Goal: Task Accomplishment & Management: Manage account settings

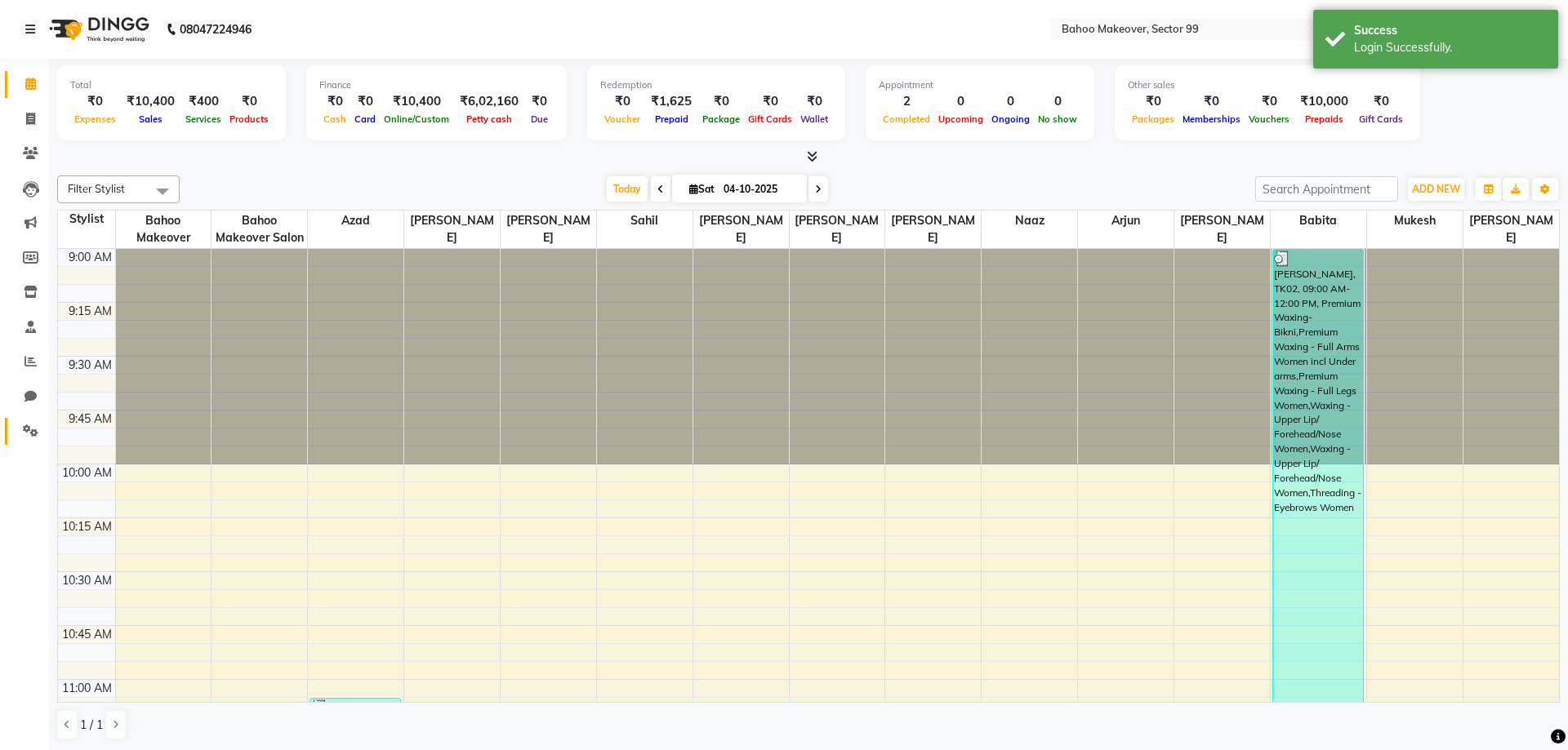
click at [26, 429] on icon at bounding box center [30, 430] width 15 height 12
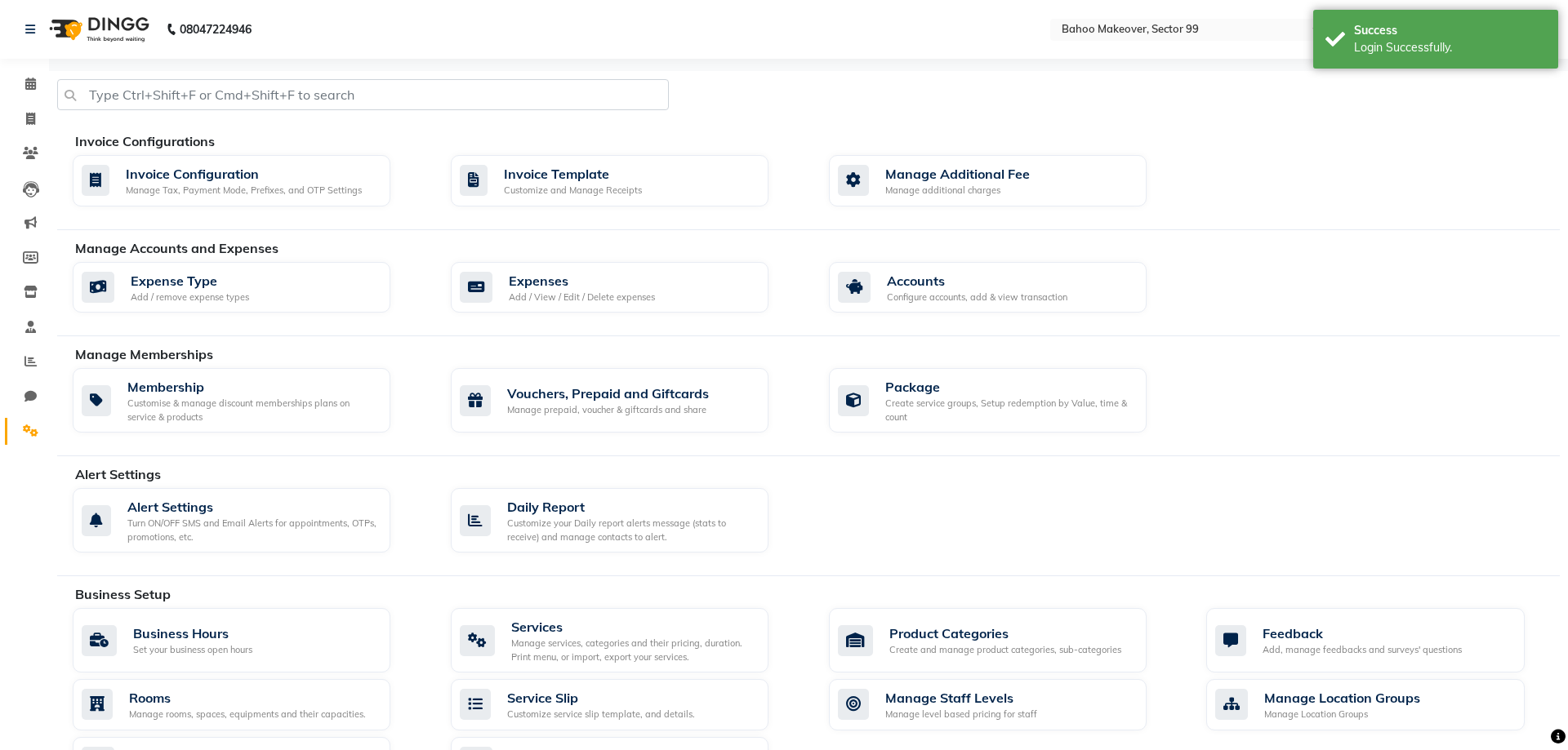
click at [950, 516] on div "Alert Settings Turn ON/OFF SMS and Email Alerts for appointments, OTPs, promoti…" at bounding box center [817, 524] width 1512 height 71
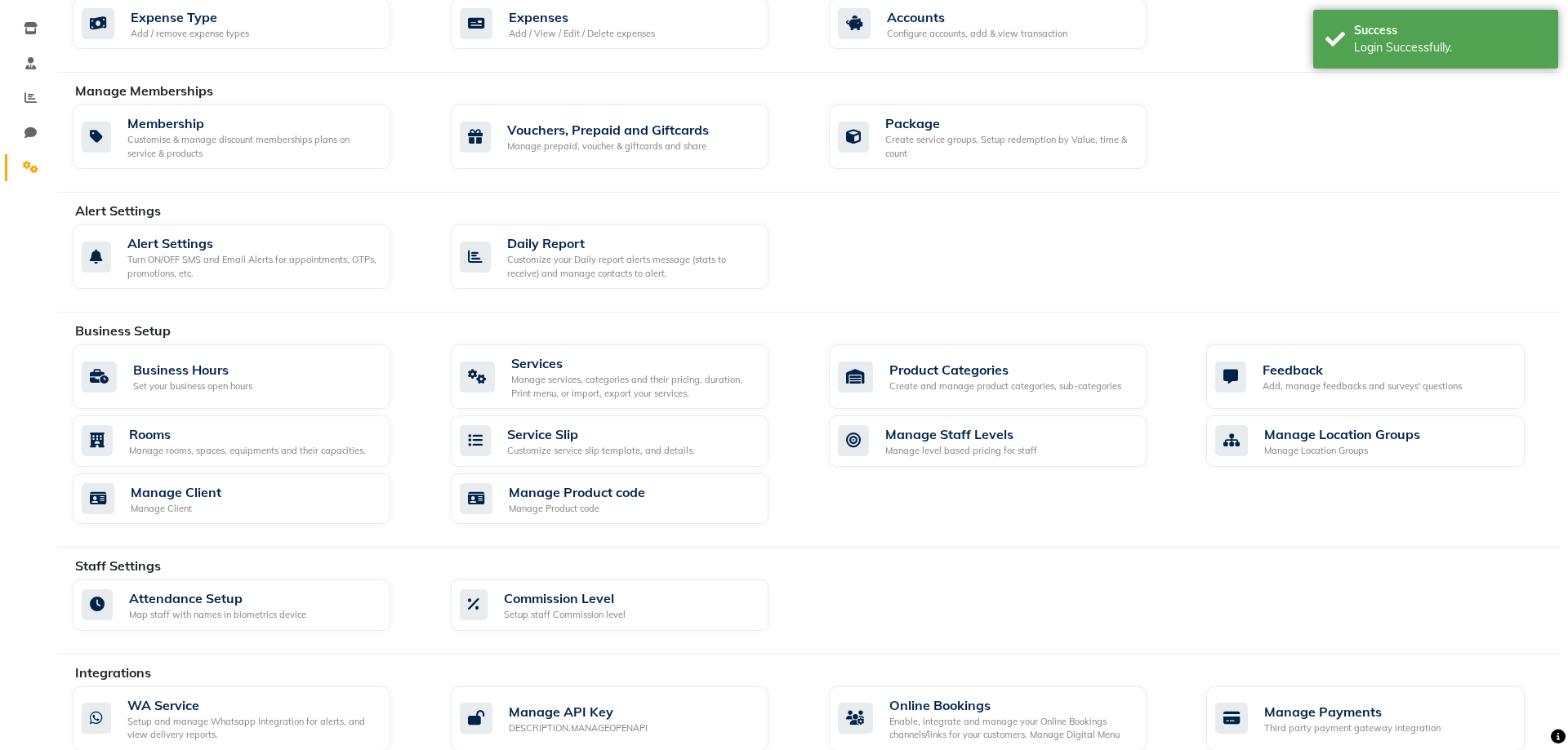
scroll to position [265, 0]
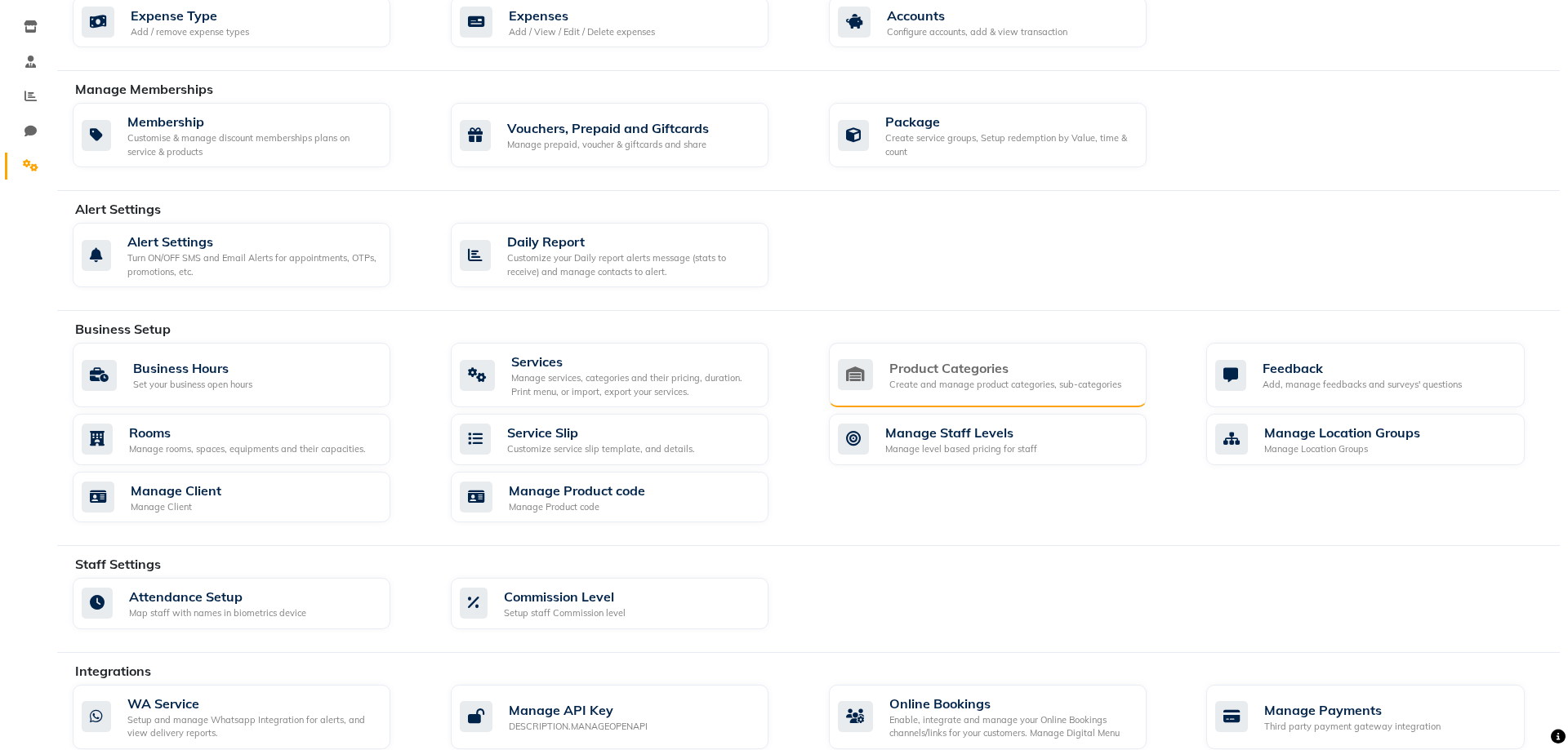
click at [936, 370] on div "Product Categories" at bounding box center [1005, 368] width 232 height 20
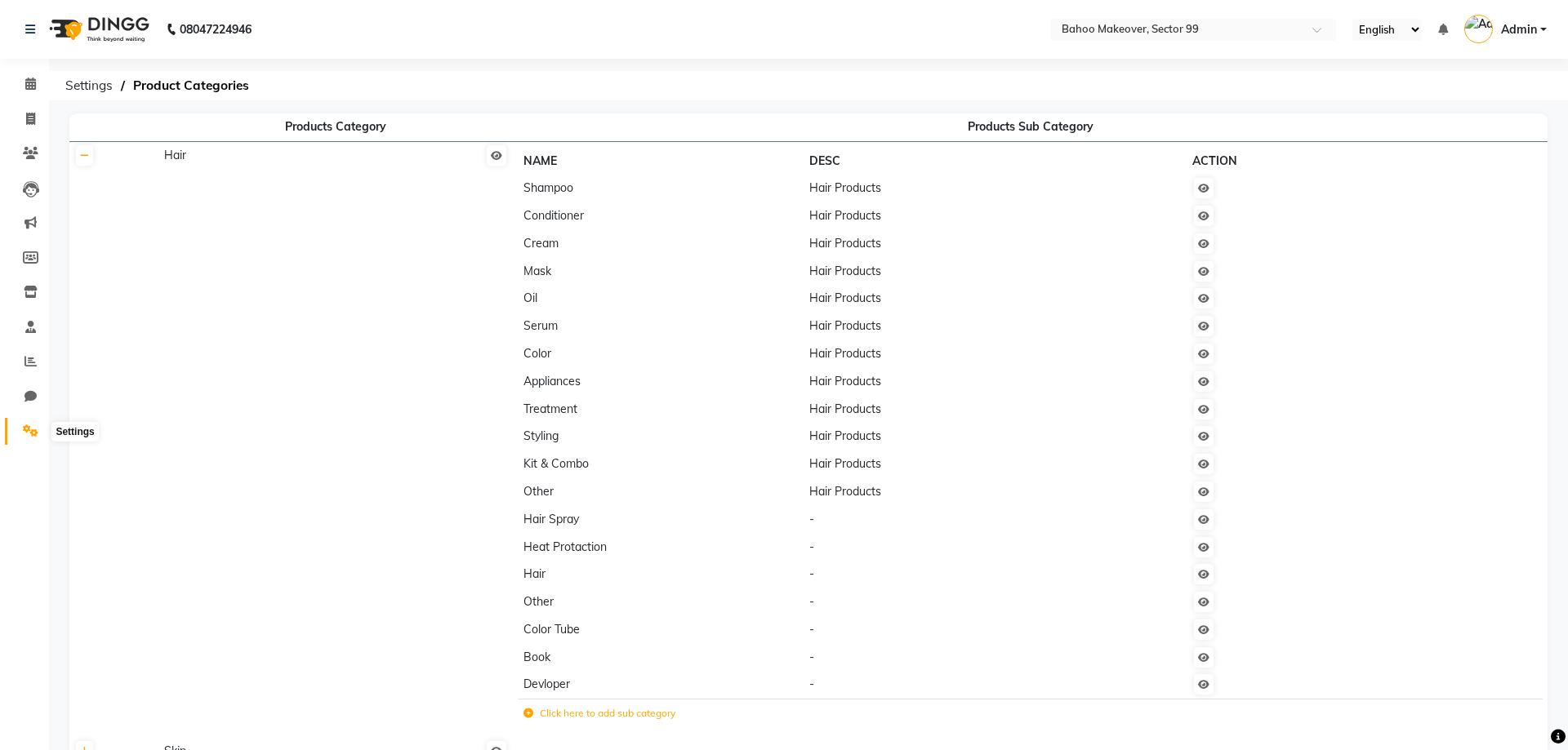
click at [24, 429] on icon at bounding box center [30, 430] width 15 height 12
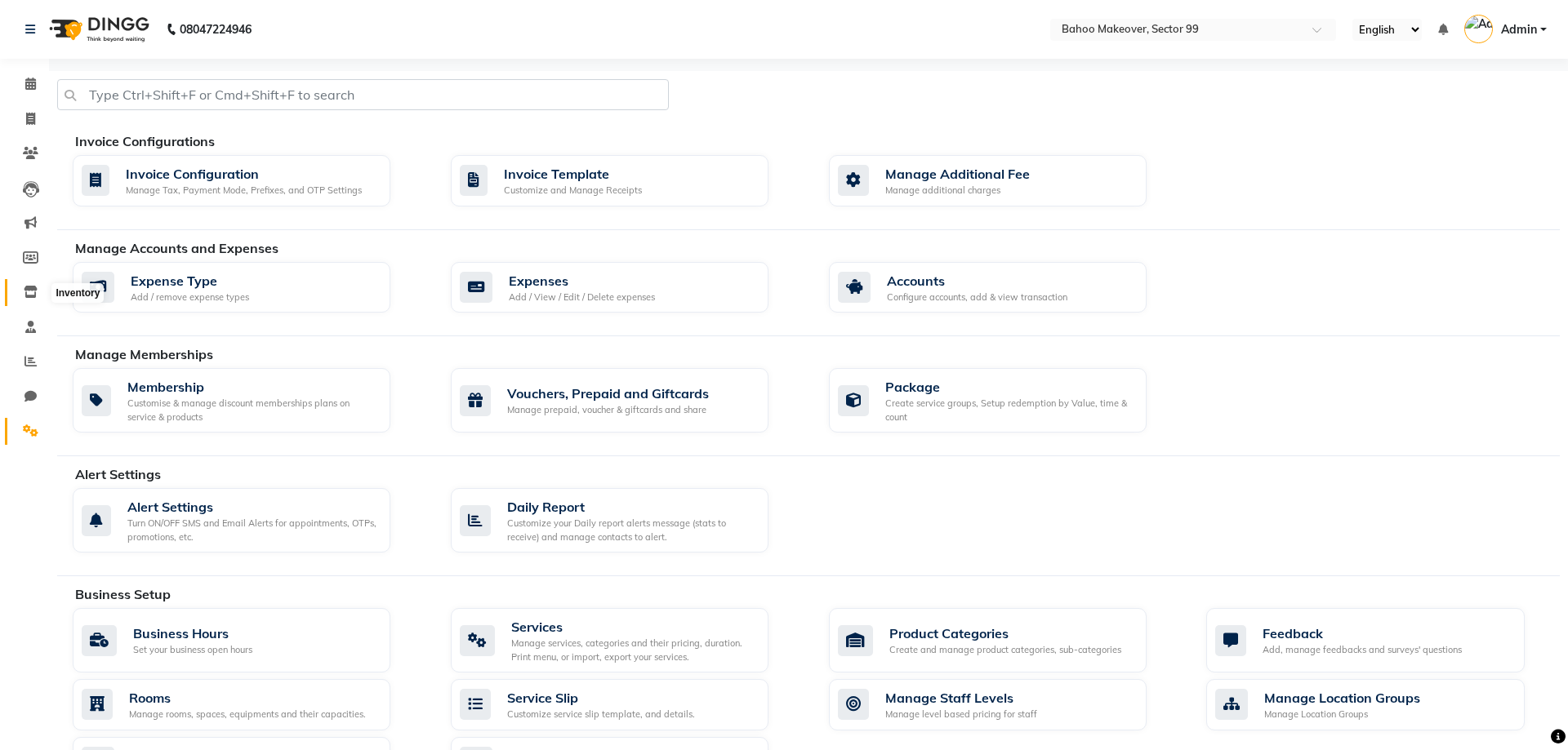
click at [27, 289] on icon at bounding box center [31, 292] width 14 height 12
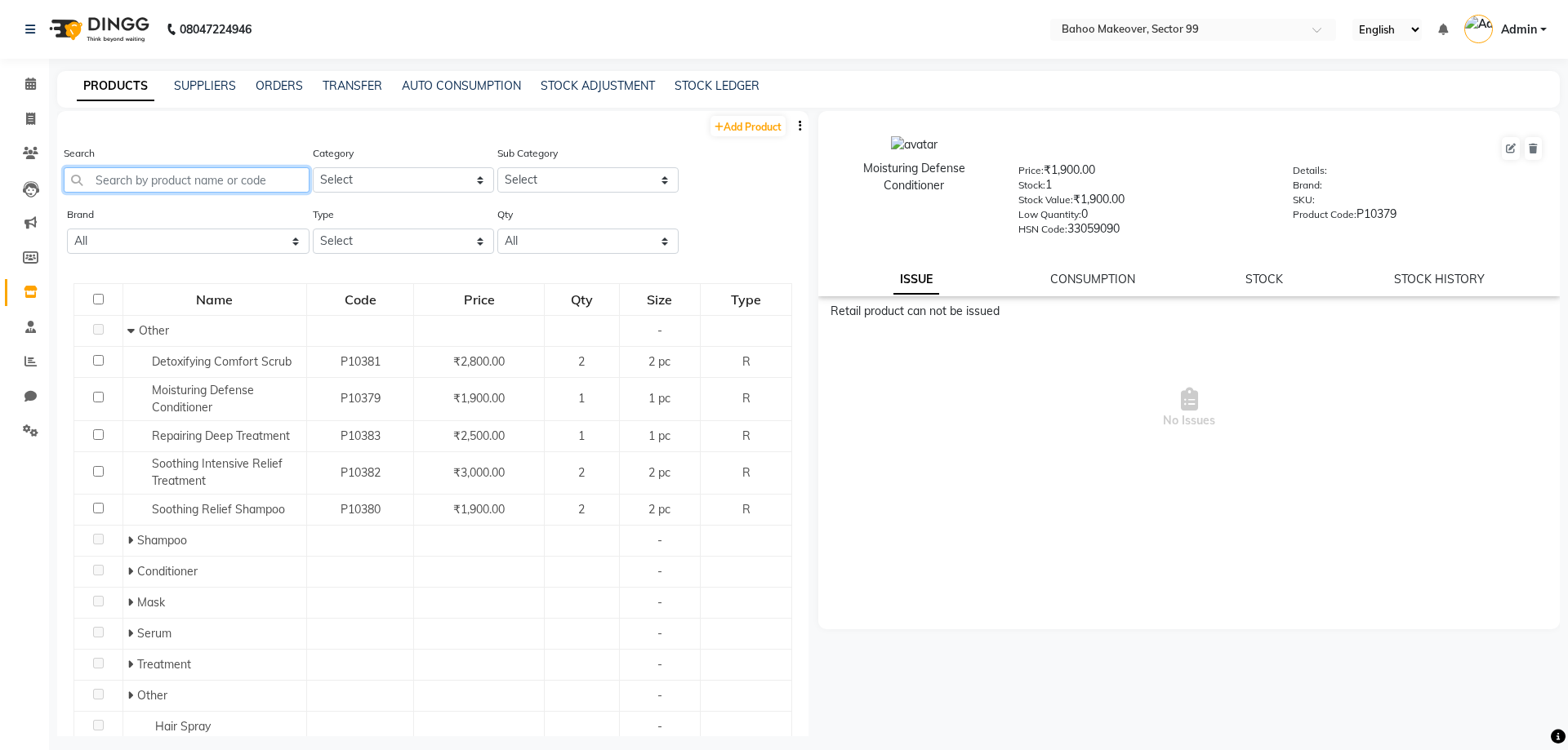
click at [185, 178] on input "text" at bounding box center [186, 179] width 246 height 25
click at [767, 129] on link "Add Product" at bounding box center [748, 126] width 75 height 21
select select "true"
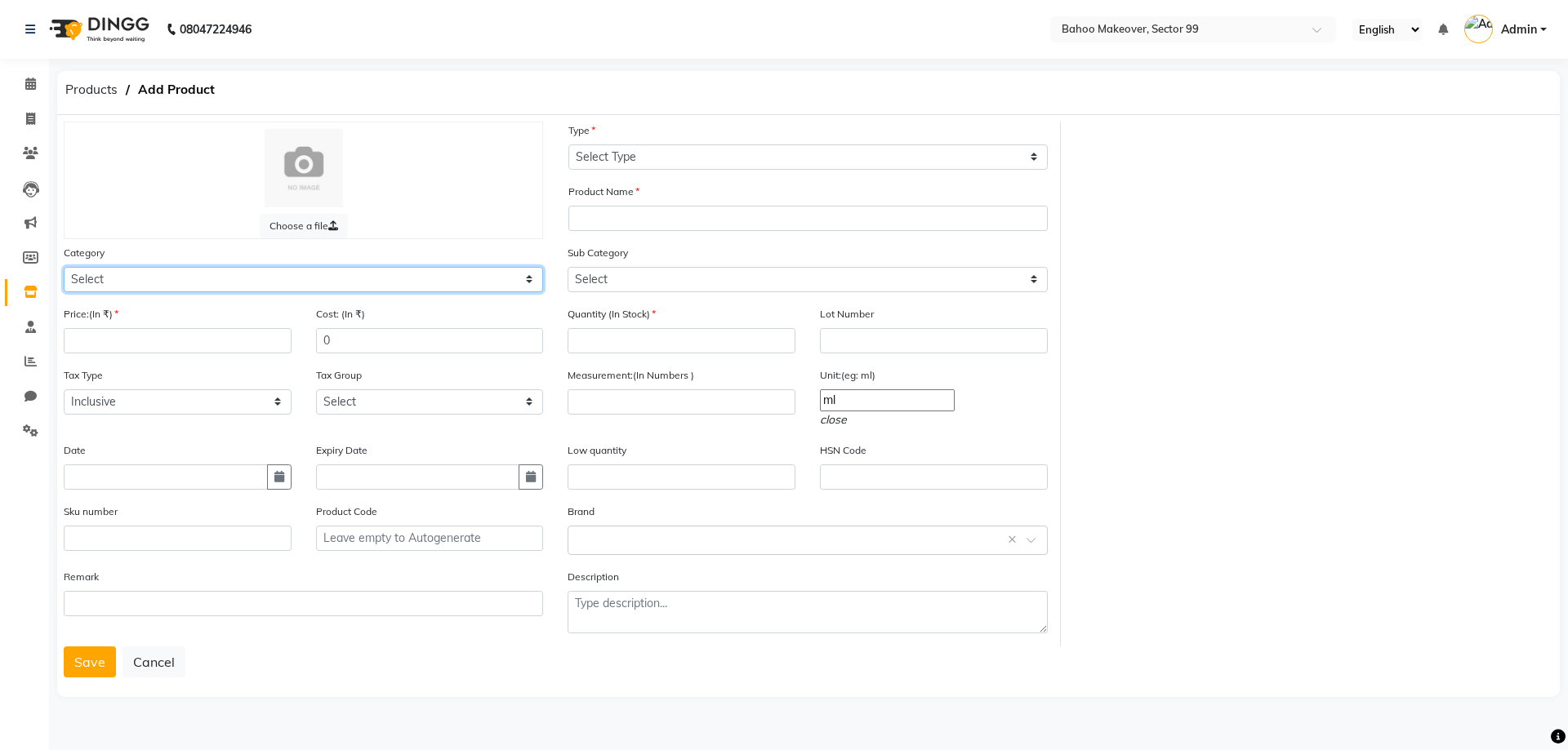
click at [63, 267] on select "Select Hair Skin Makeup Personal Care Appliances [PERSON_NAME] Waxing Disposabl…" at bounding box center [303, 279] width 479 height 25
select select "1142101100"
click option "Hair" at bounding box center [0, 0] width 0 height 0
click at [147, 339] on input "number" at bounding box center [177, 340] width 228 height 25
type input "4320"
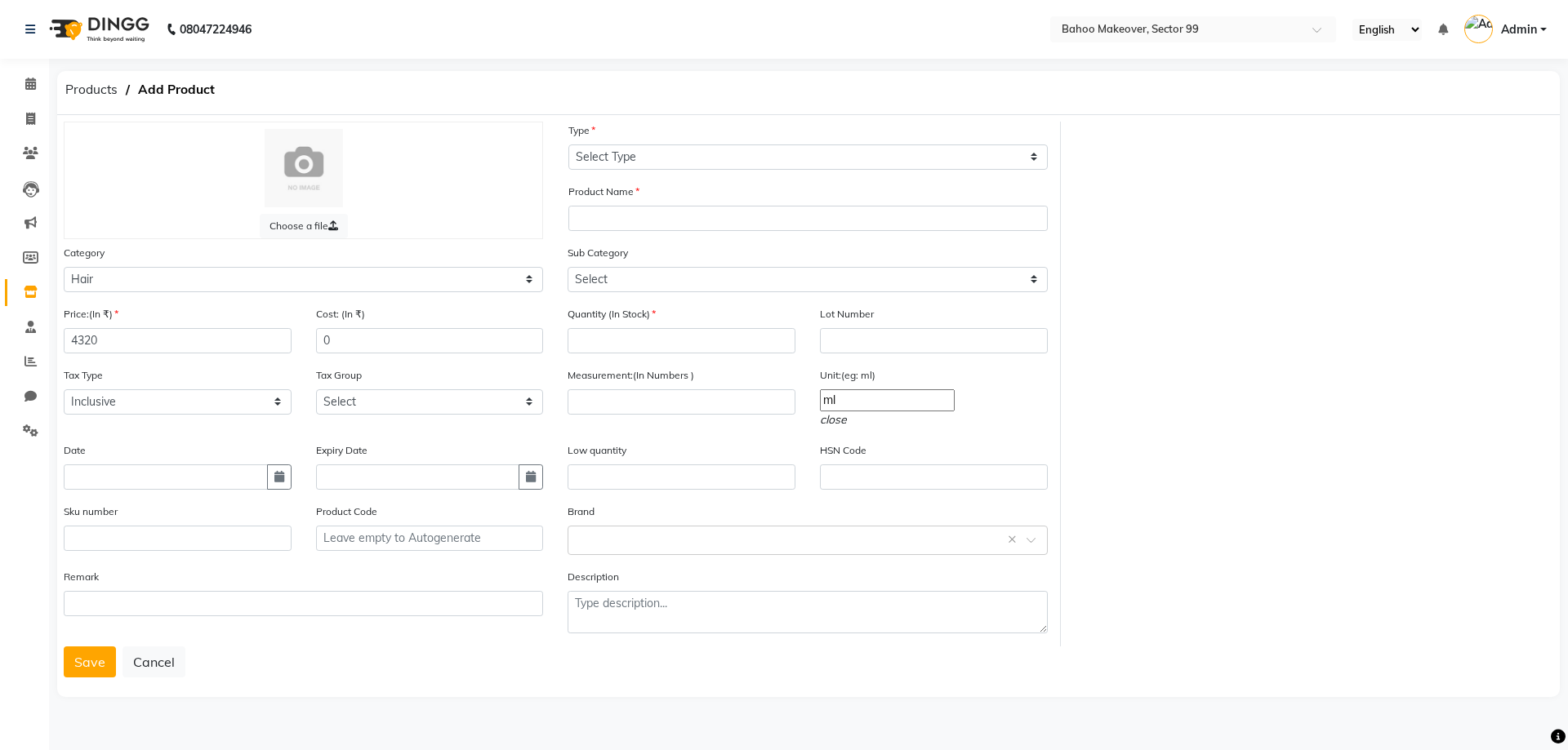
click at [169, 433] on div "Tax Type Select Inclusive Exclusive Tax Group Select GST 5% GST" at bounding box center [304, 404] width 504 height 75
click at [316, 389] on select "Select GST 5% GST" at bounding box center [430, 402] width 228 height 25
click at [239, 428] on div "Tax Type Select Inclusive Exclusive Tax Group Select GST 5% GST" at bounding box center [304, 404] width 504 height 75
click at [568, 145] on select "Select Type Both Retail Consumable" at bounding box center [808, 157] width 479 height 25
select select "R"
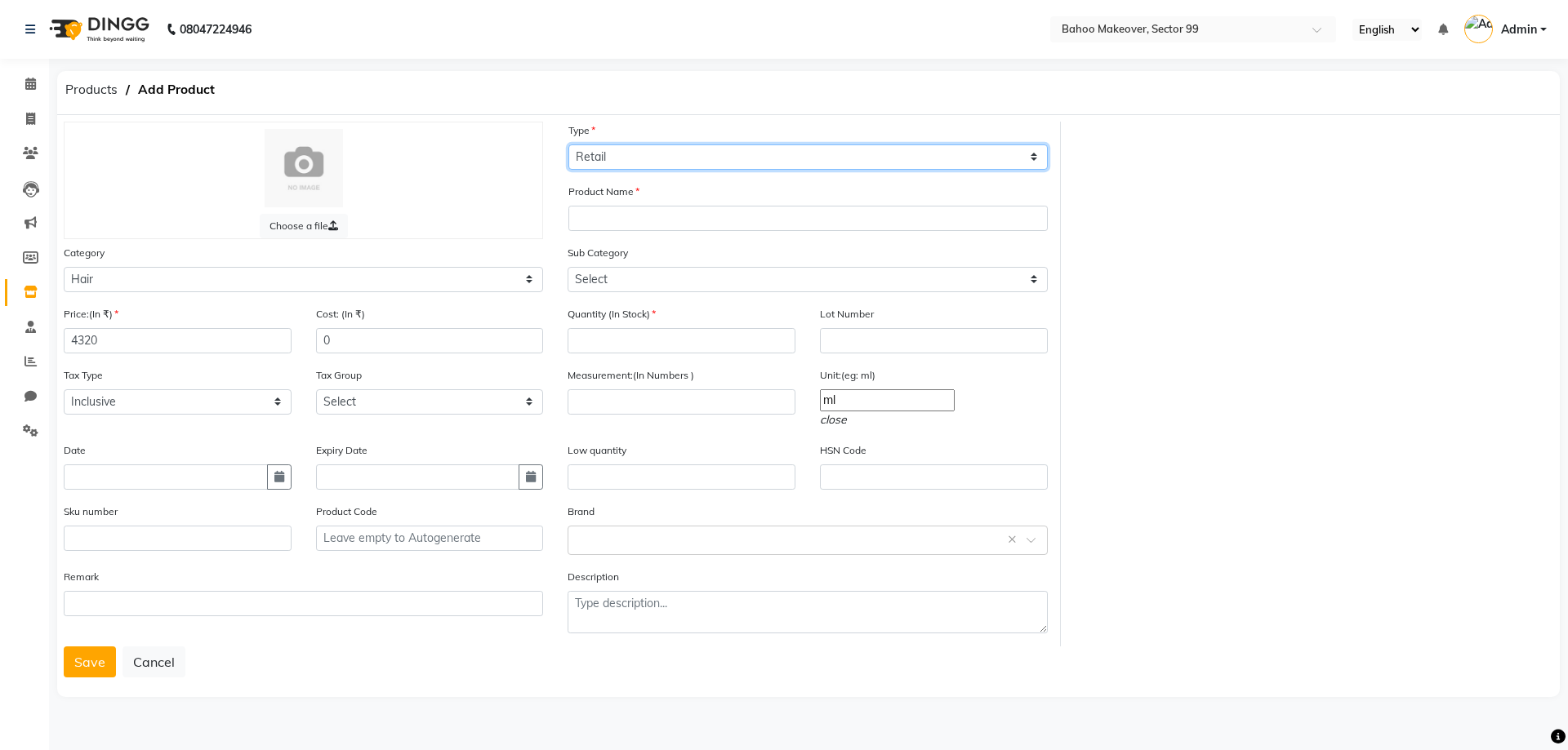
click option "Retail" at bounding box center [0, 0] width 0 height 0
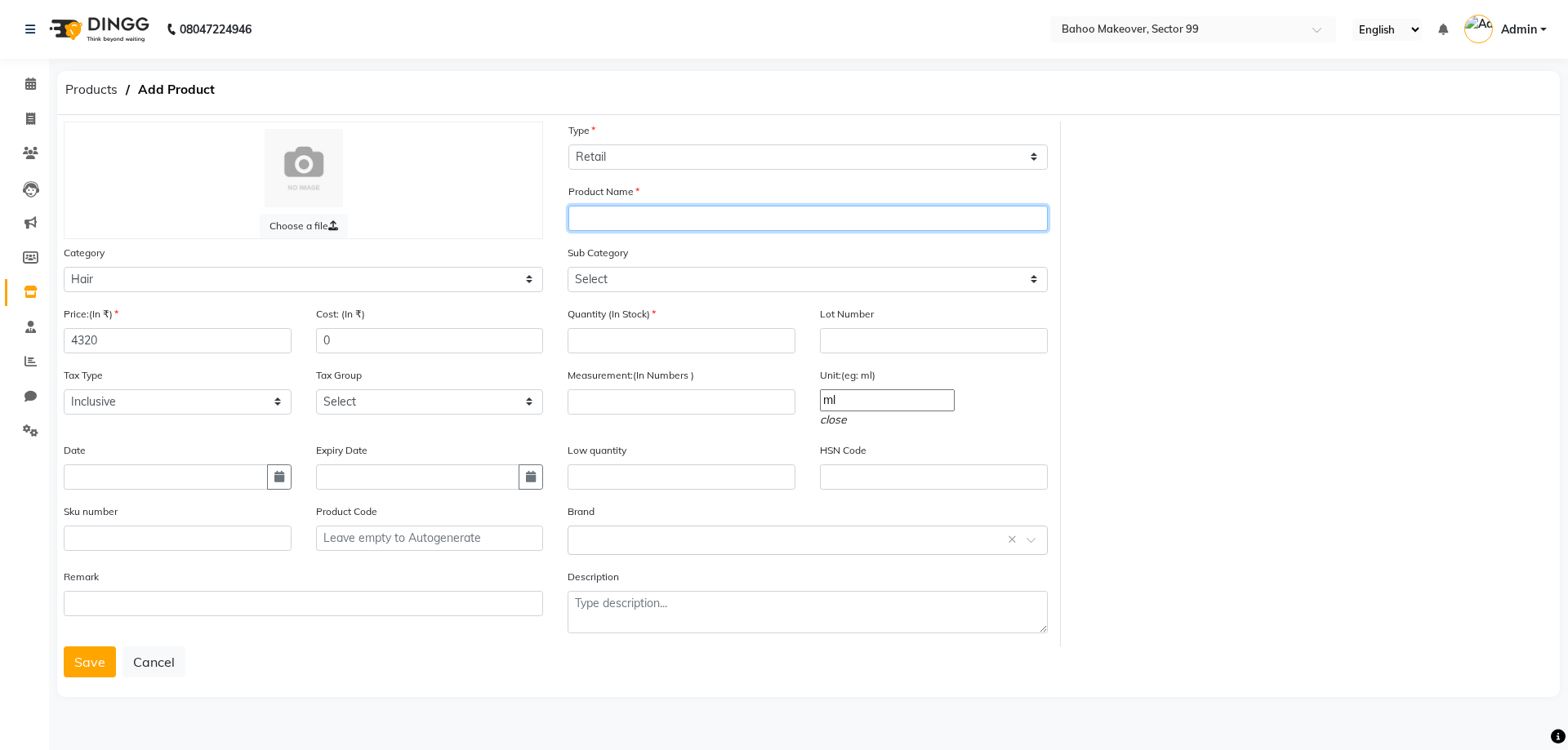
click at [627, 222] on input "text" at bounding box center [808, 218] width 479 height 25
type input "m"
type input "MORRACAN OIL"
click at [102, 654] on button "Save" at bounding box center [89, 662] width 52 height 31
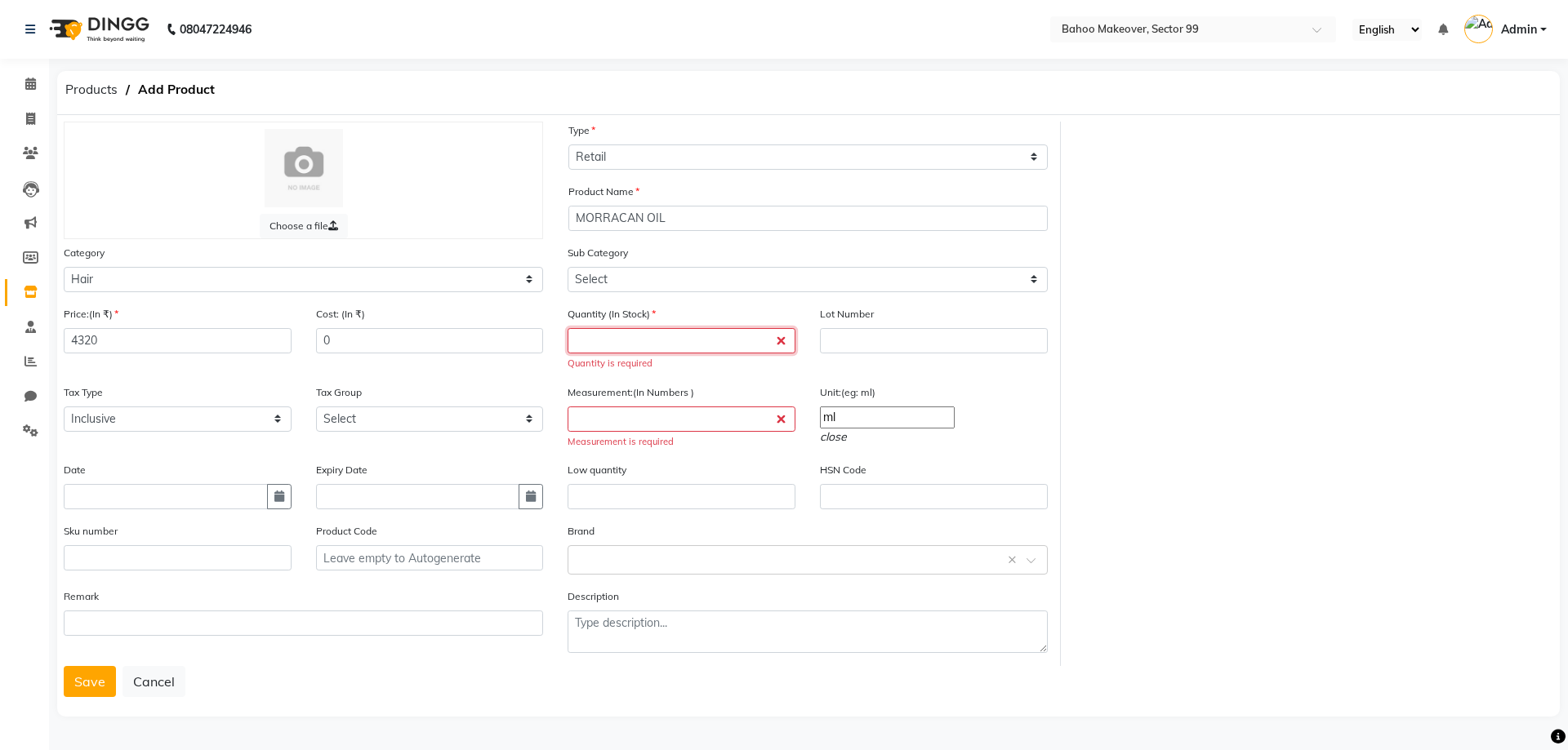
click at [676, 334] on input "number" at bounding box center [681, 340] width 228 height 25
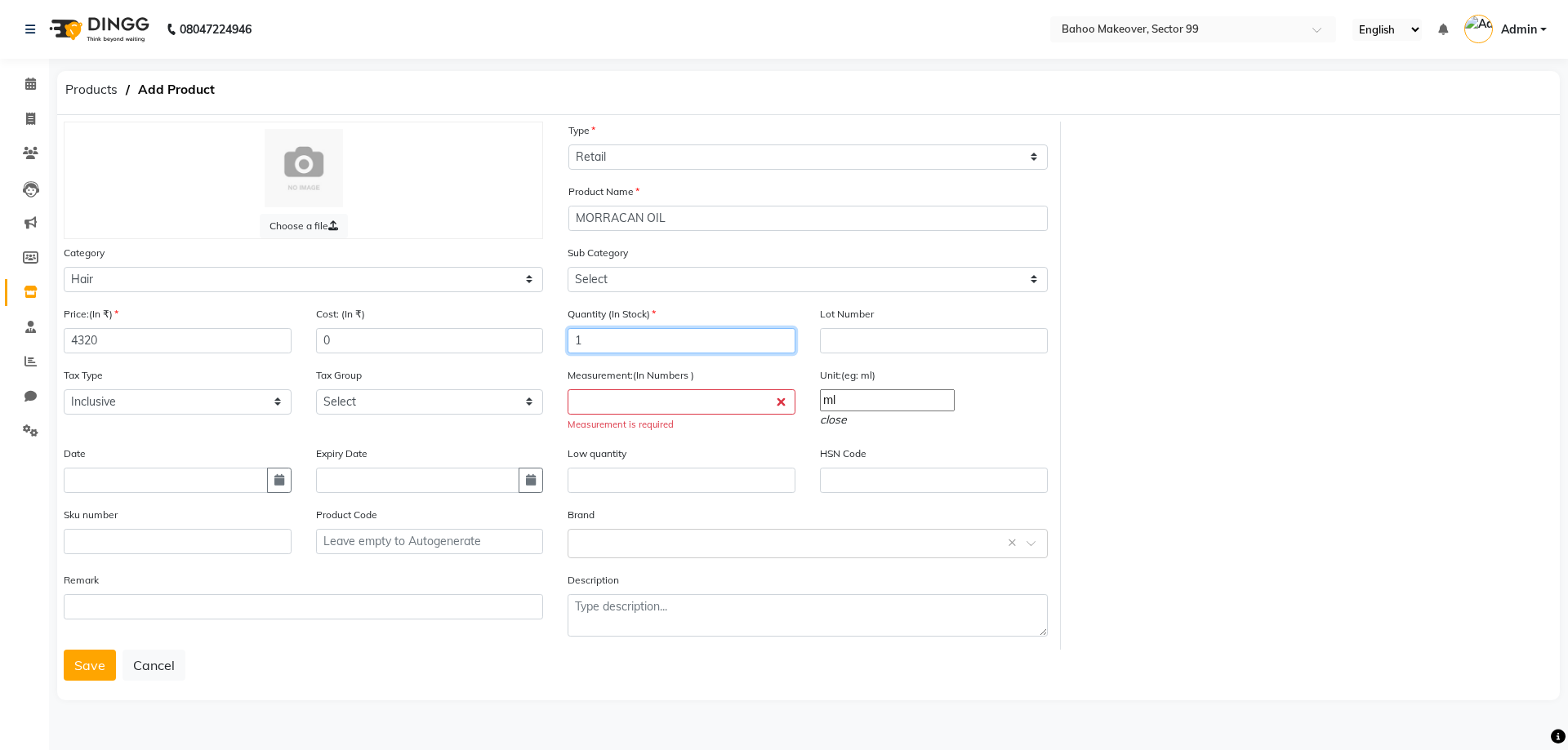
type input "1"
click at [639, 400] on input "number" at bounding box center [681, 402] width 228 height 25
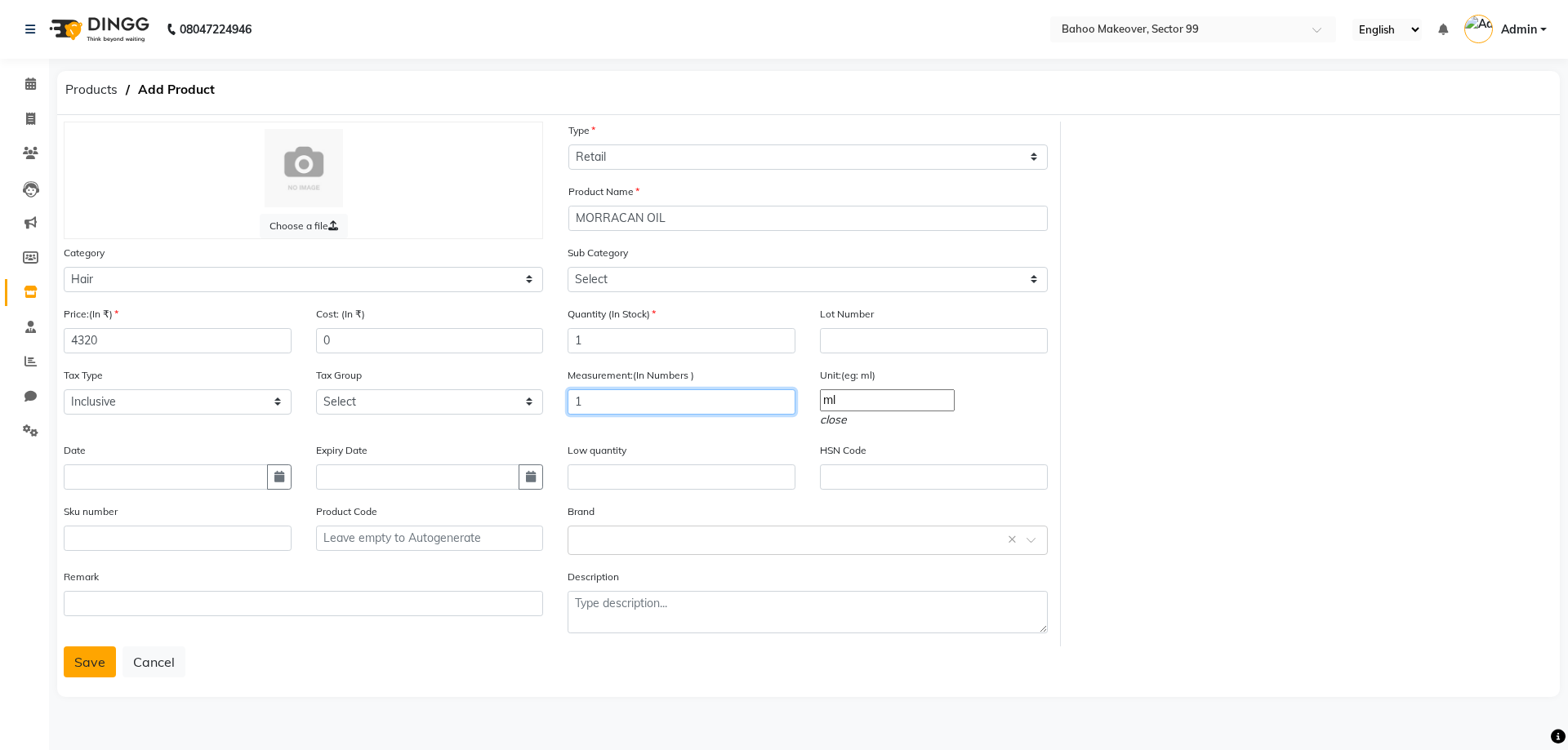
type input "1"
click at [88, 658] on button "Save" at bounding box center [89, 662] width 52 height 31
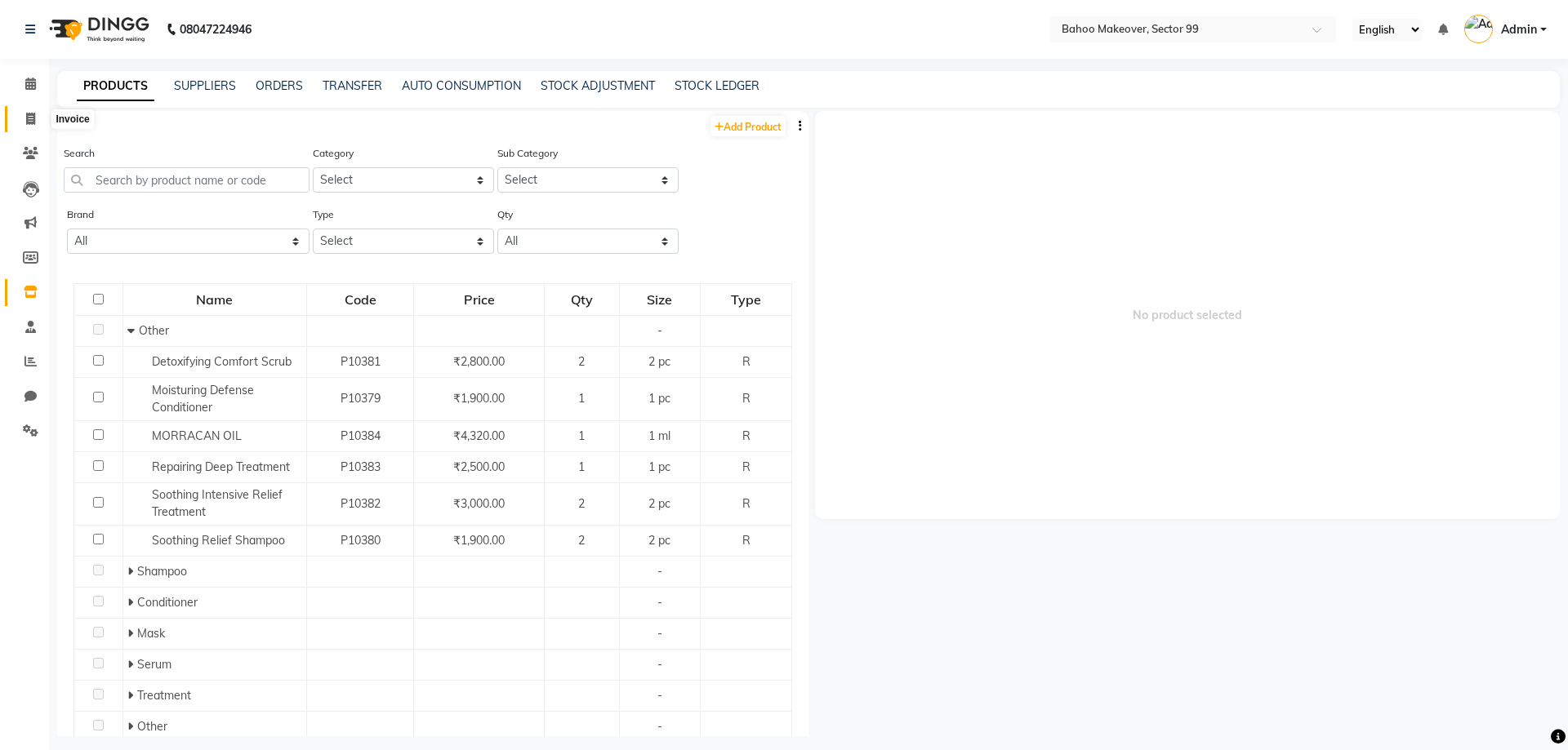
click at [27, 120] on icon at bounding box center [30, 119] width 9 height 12
select select "service"
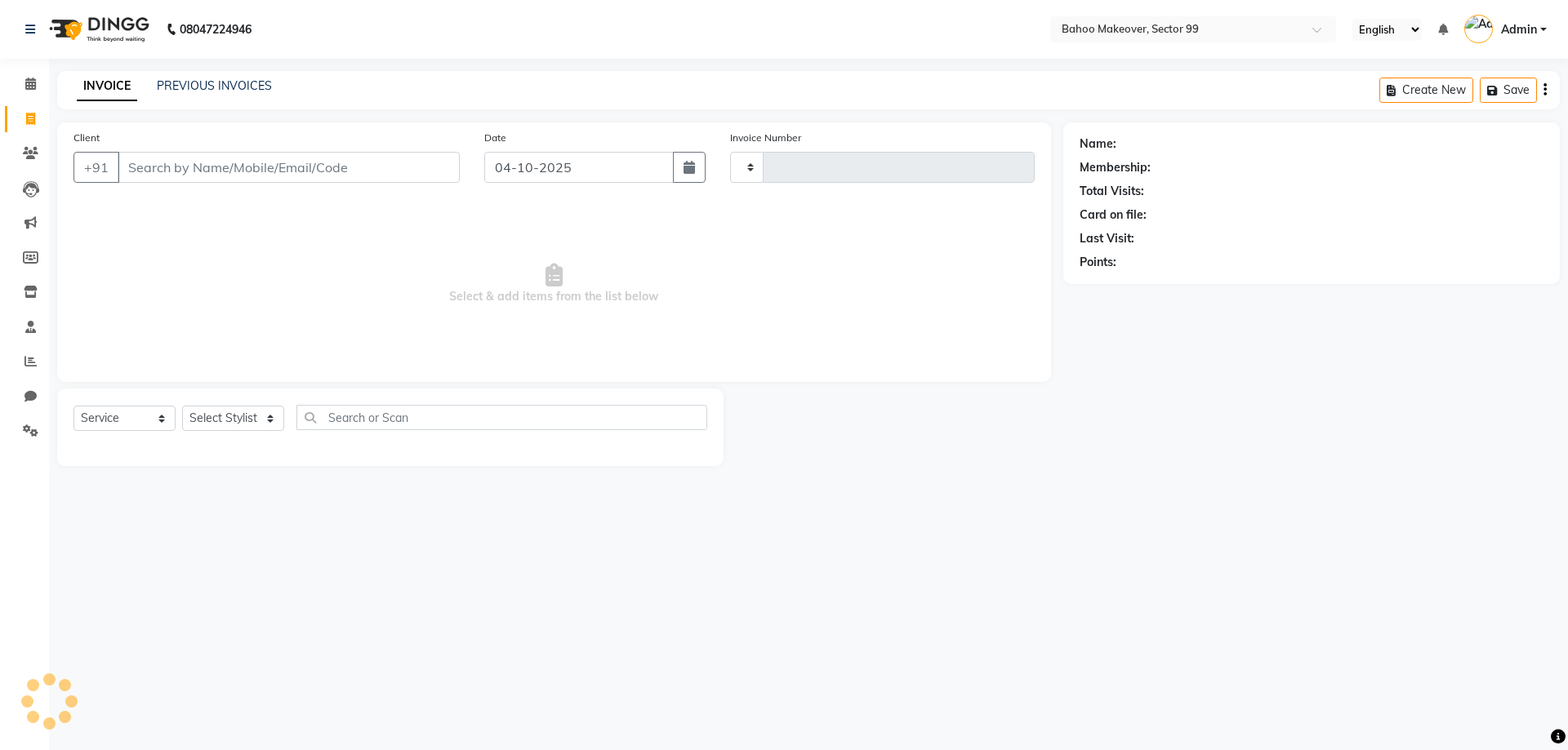
type input "3642"
select select "6856"
click at [166, 91] on link "PREVIOUS INVOICES" at bounding box center [214, 86] width 115 height 14
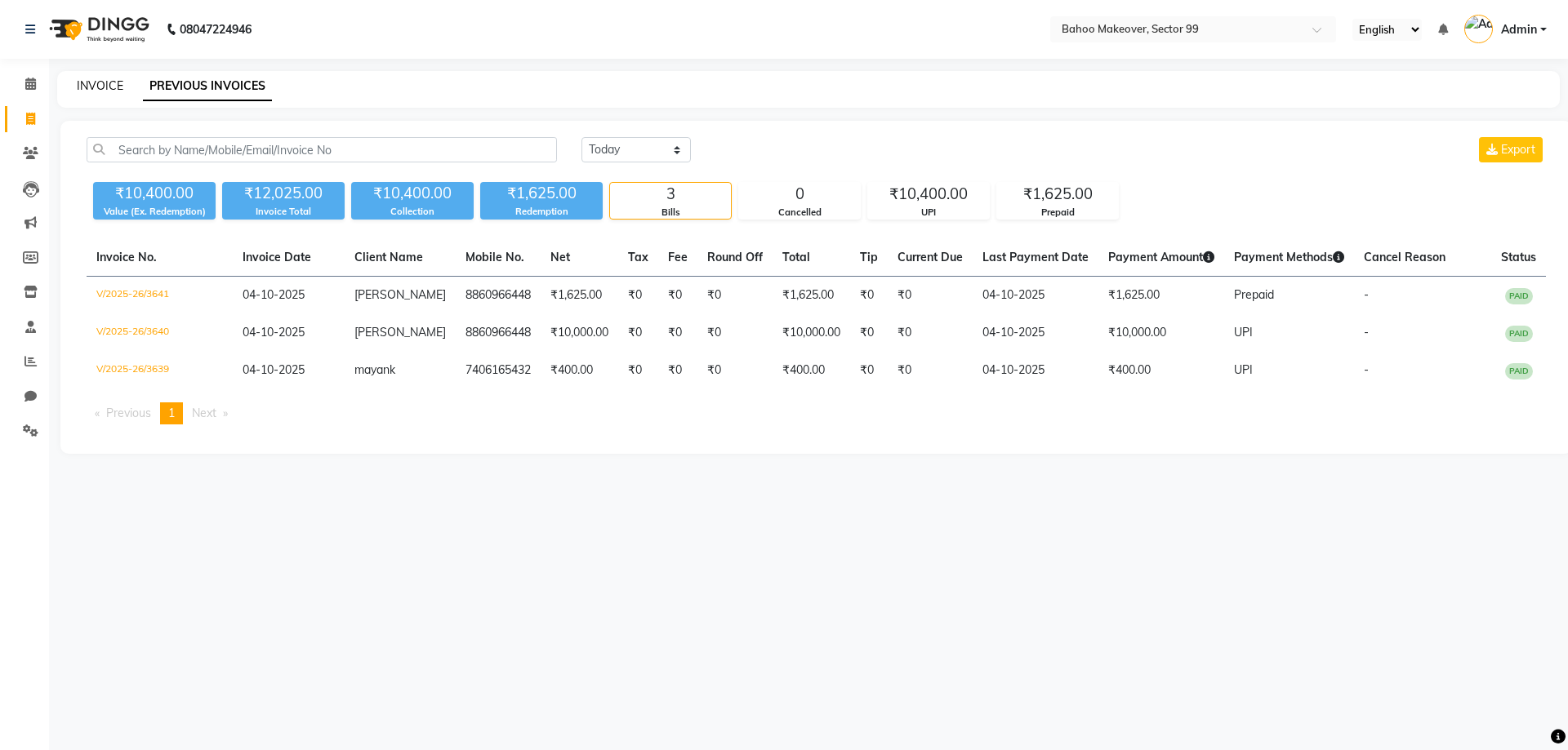
click at [110, 88] on link "INVOICE" at bounding box center [100, 86] width 46 height 14
select select "6856"
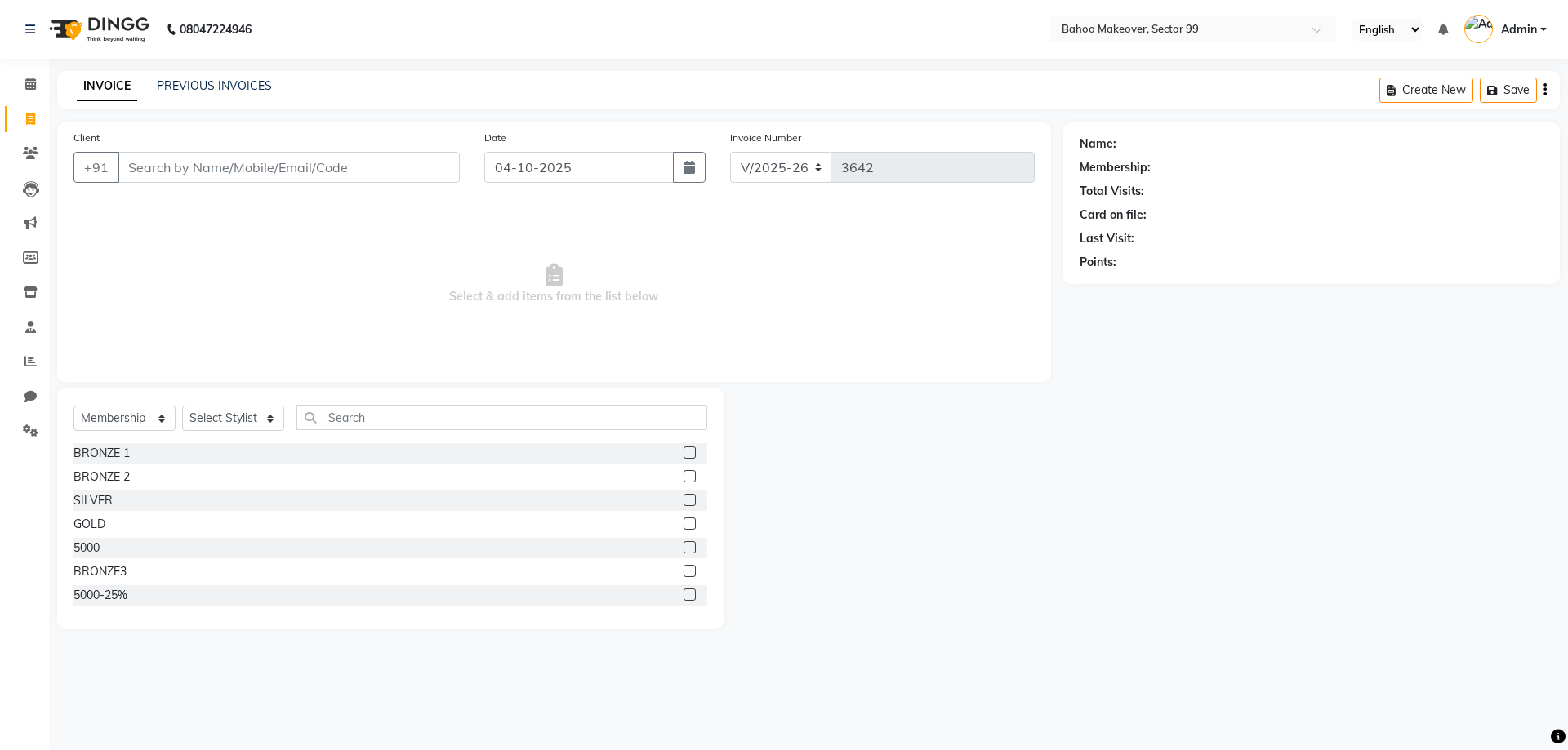
click at [178, 169] on input "Client" at bounding box center [289, 167] width 342 height 31
click at [73, 405] on select "Select Service Product Membership Package Voucher Prepaid Gift Card" at bounding box center [124, 418] width 102 height 25
select select "product"
click option "Product" at bounding box center [0, 0] width 0 height 0
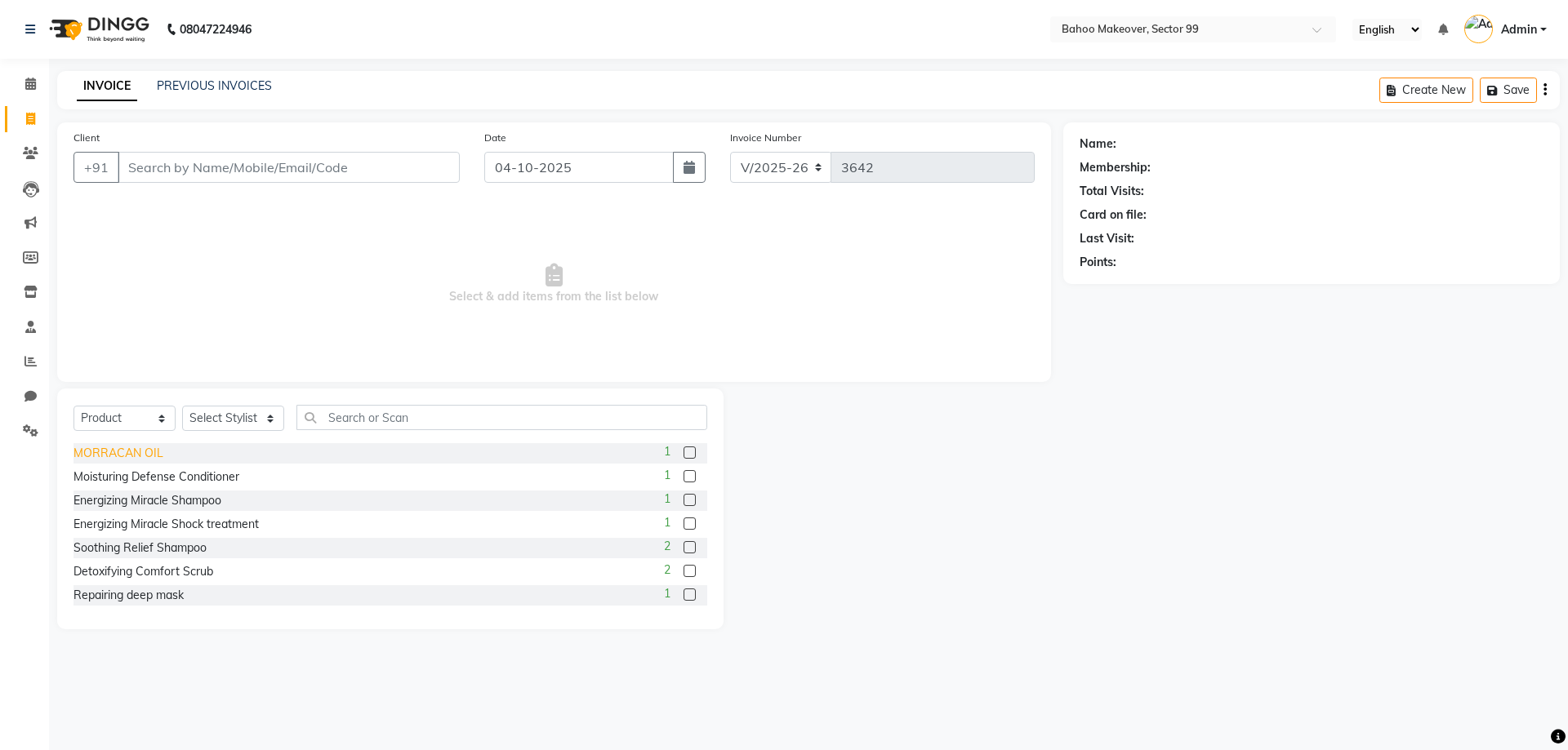
click at [151, 456] on div "MORRACAN OIL" at bounding box center [118, 453] width 90 height 17
click at [691, 453] on label at bounding box center [690, 453] width 13 height 12
click at [691, 453] on input "checkbox" at bounding box center [689, 454] width 11 height 11
checkbox input "false"
click at [182, 405] on select "Select Stylist [PERSON_NAME] Makeover Bahoo Makeover Salon [PERSON_NAME] [PERSO…" at bounding box center [233, 418] width 102 height 25
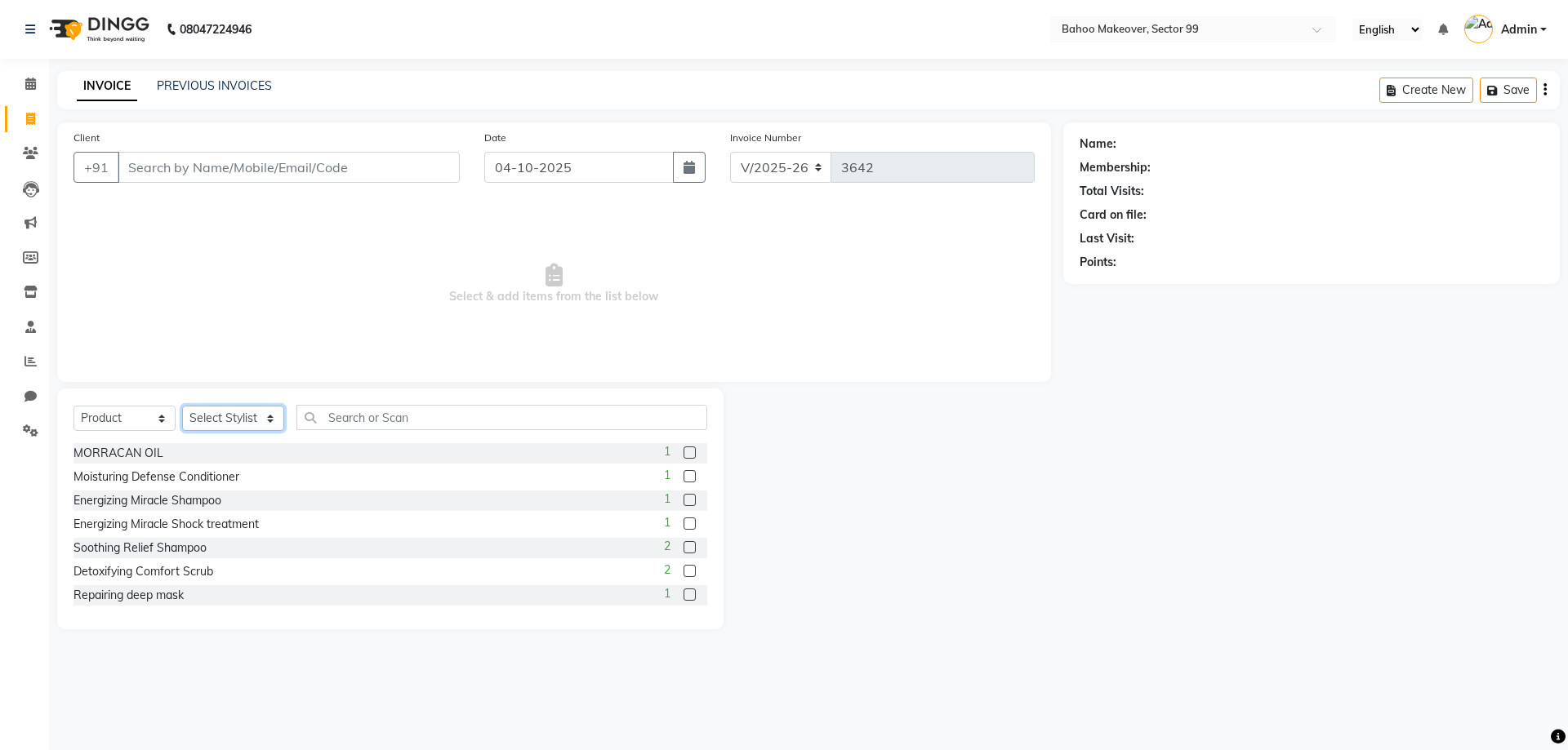
select select "54354"
click option "[PERSON_NAME]" at bounding box center [0, 0] width 0 height 0
click at [402, 420] on input "text" at bounding box center [502, 417] width 411 height 25
click at [688, 454] on label at bounding box center [690, 453] width 13 height 12
click at [688, 454] on input "checkbox" at bounding box center [689, 454] width 11 height 11
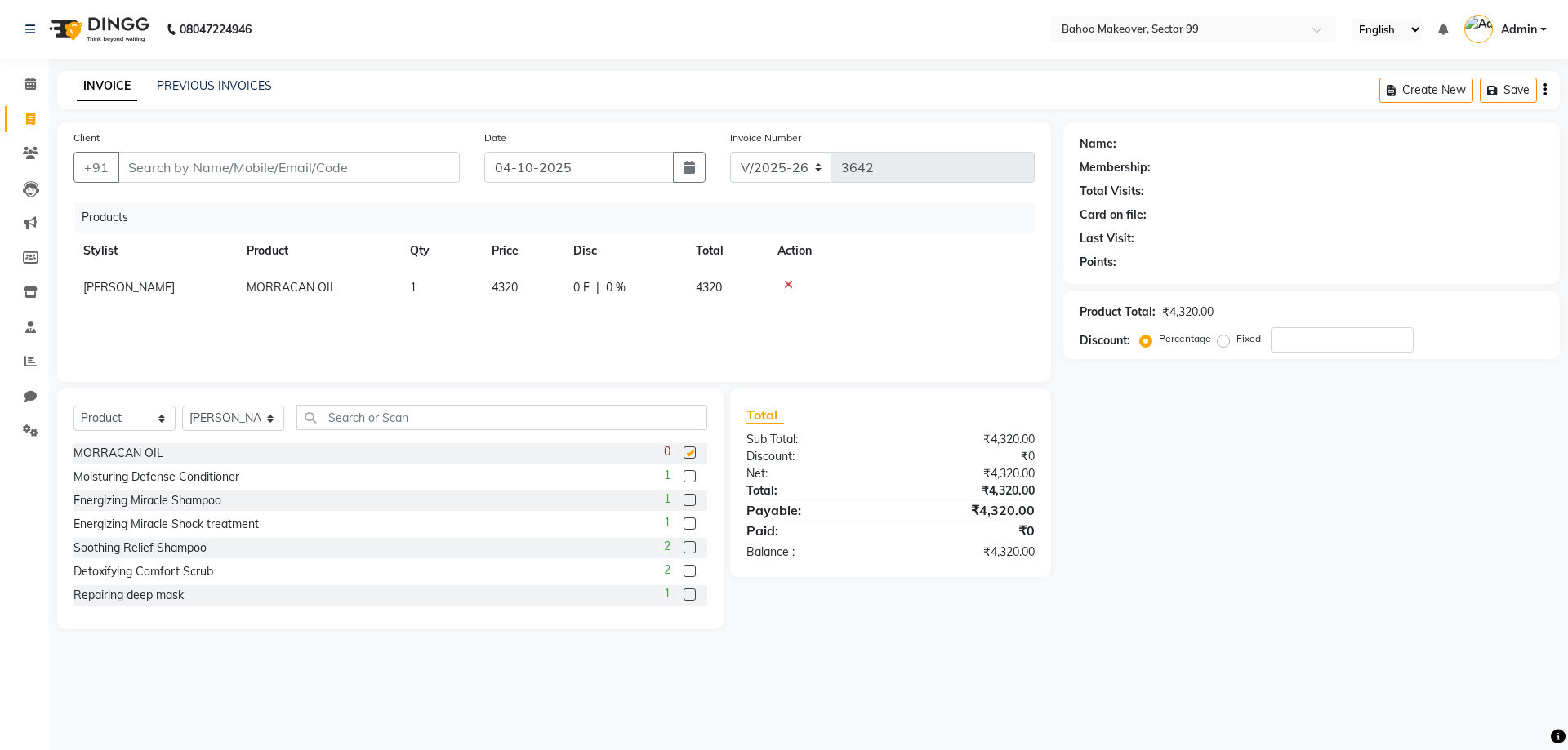
checkbox input "false"
click at [1229, 465] on div "Name: Membership: Total Visits: Card on file: Last Visit: Points: Product Total…" at bounding box center [1317, 376] width 508 height 507
click at [1142, 527] on div "Name: Membership: Total Visits: Card on file: Last Visit: Points: Product Total…" at bounding box center [1317, 376] width 508 height 507
click at [283, 175] on input "Client" at bounding box center [289, 167] width 342 height 31
type input "S"
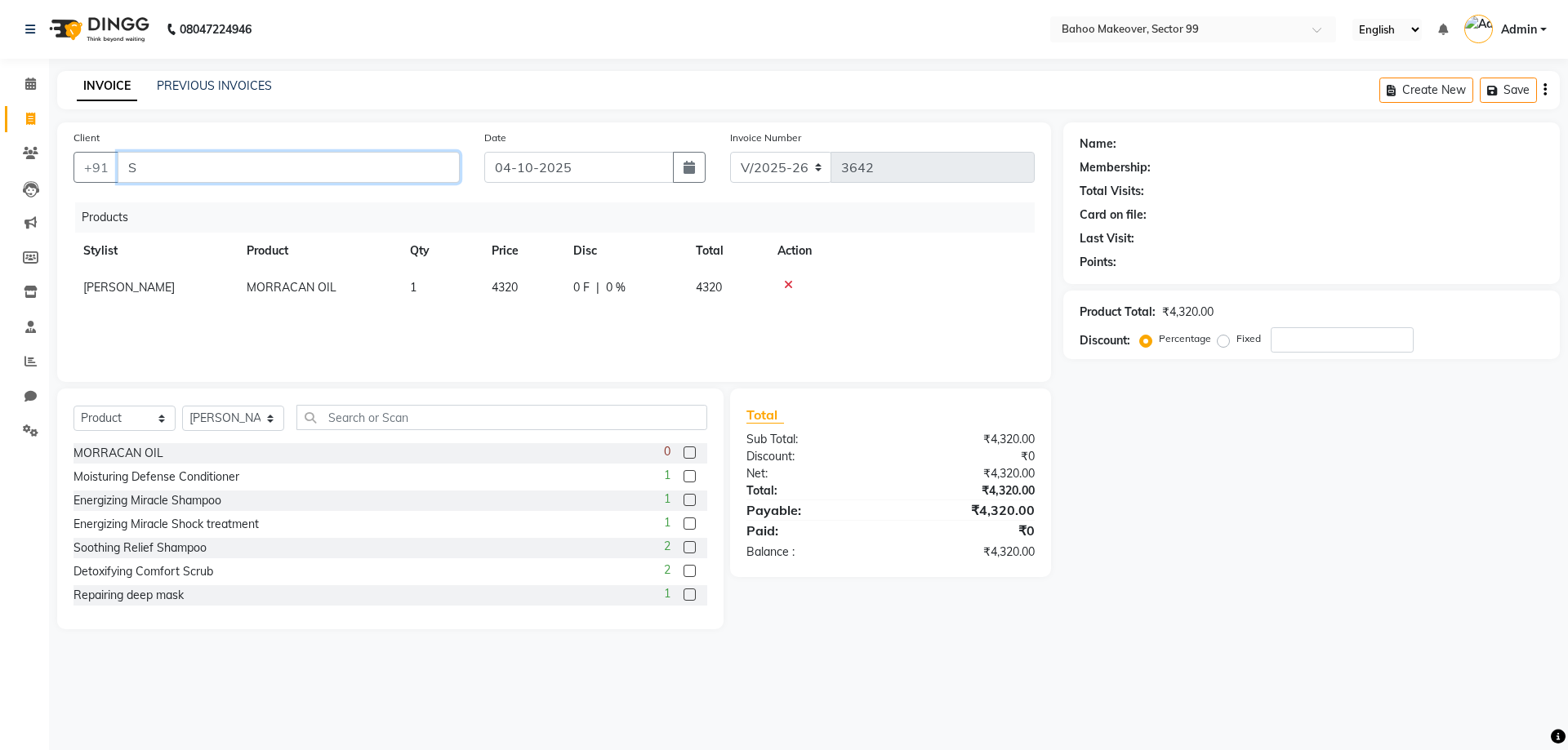
type input "0"
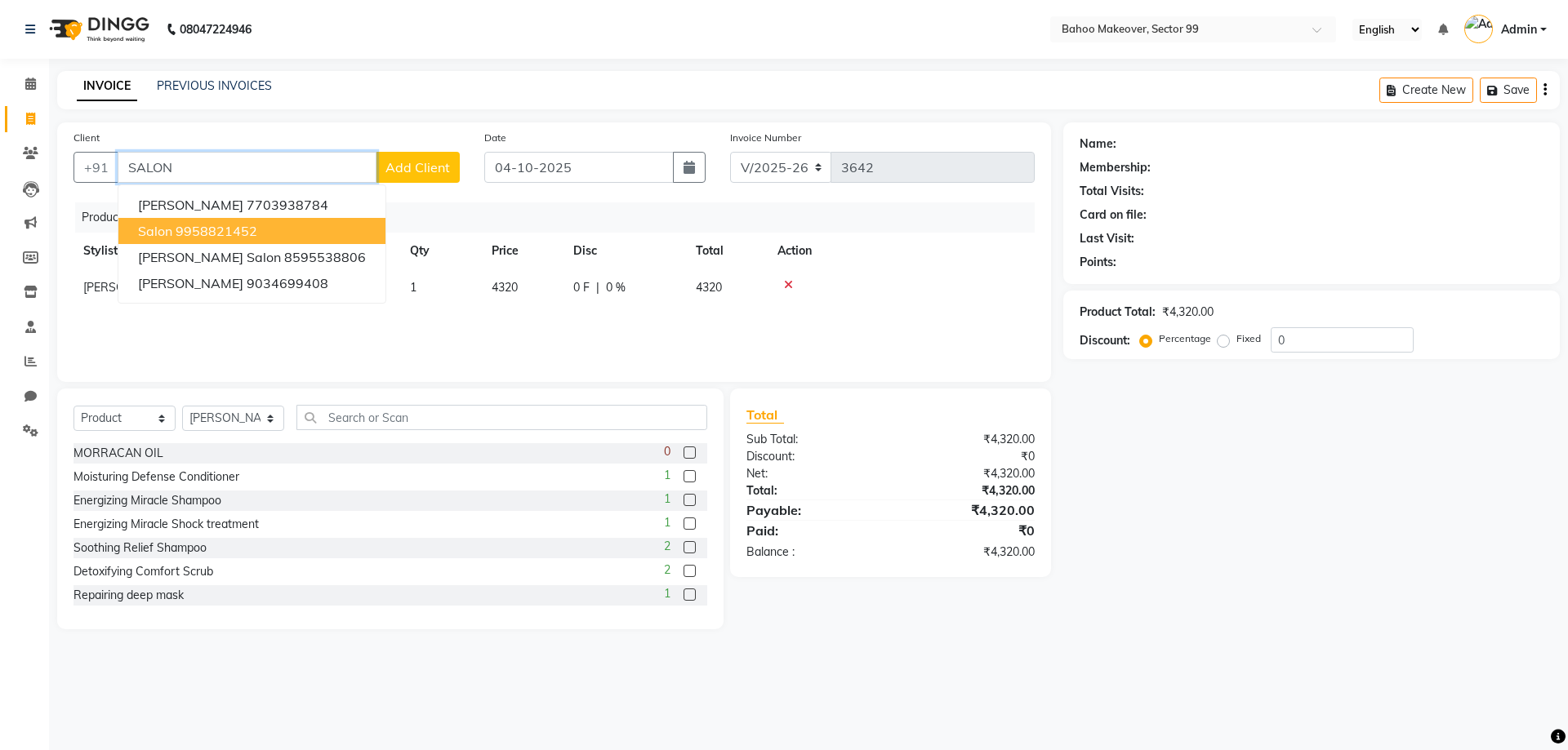
click at [205, 227] on ngb-highlight "9958821452" at bounding box center [216, 231] width 81 height 16
type input "9958821452"
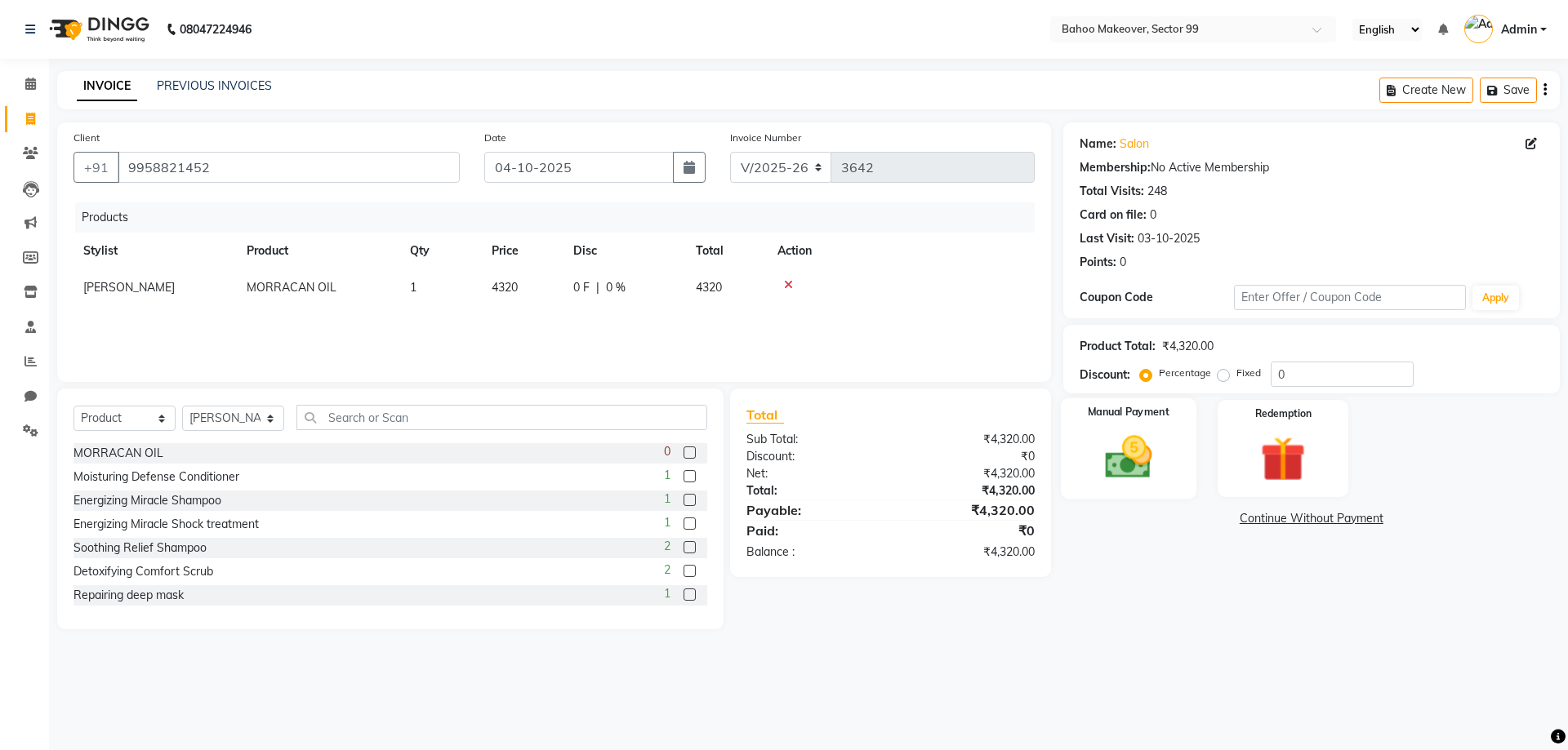
click at [1144, 456] on img at bounding box center [1128, 457] width 76 height 54
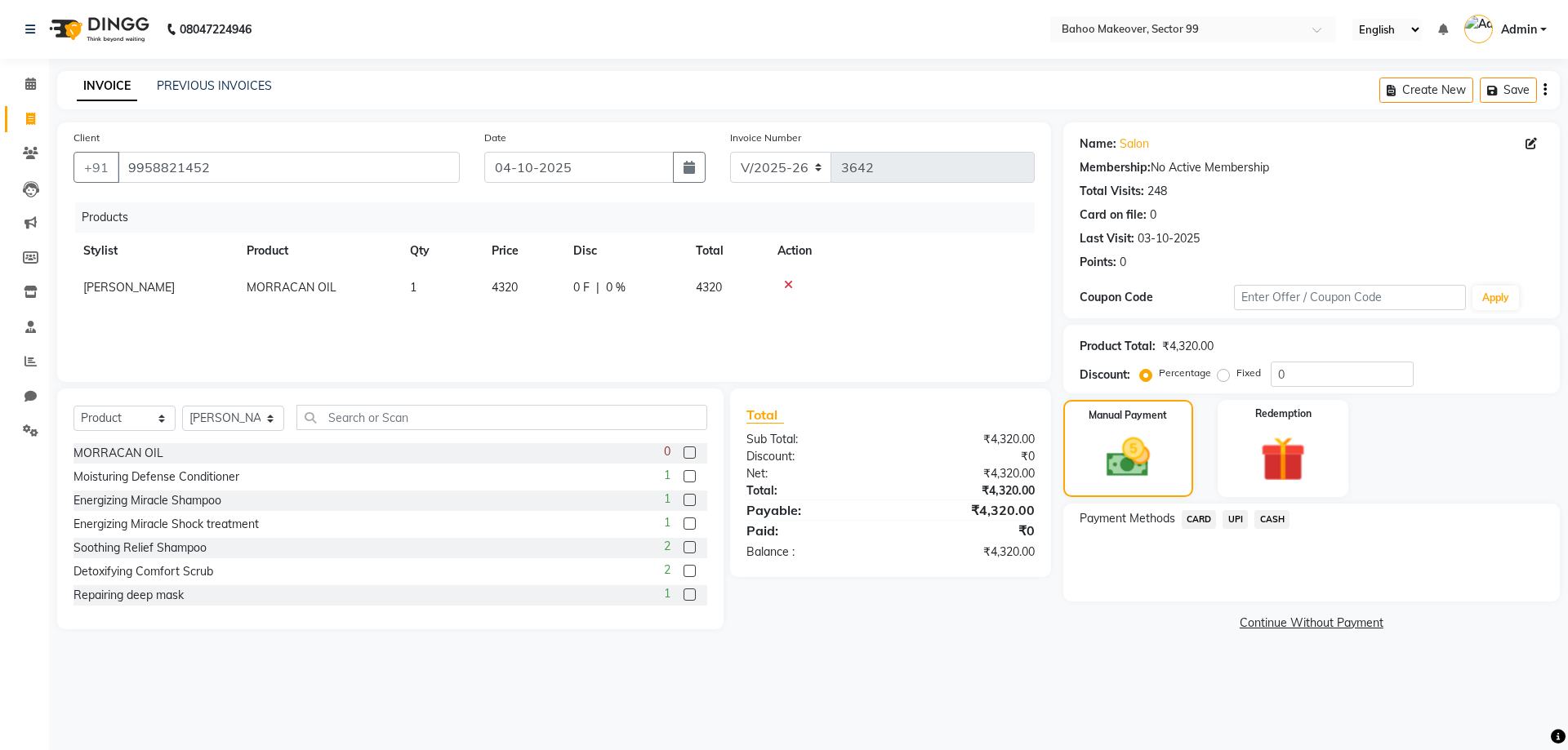
click at [1235, 517] on span "UPI" at bounding box center [1235, 519] width 25 height 19
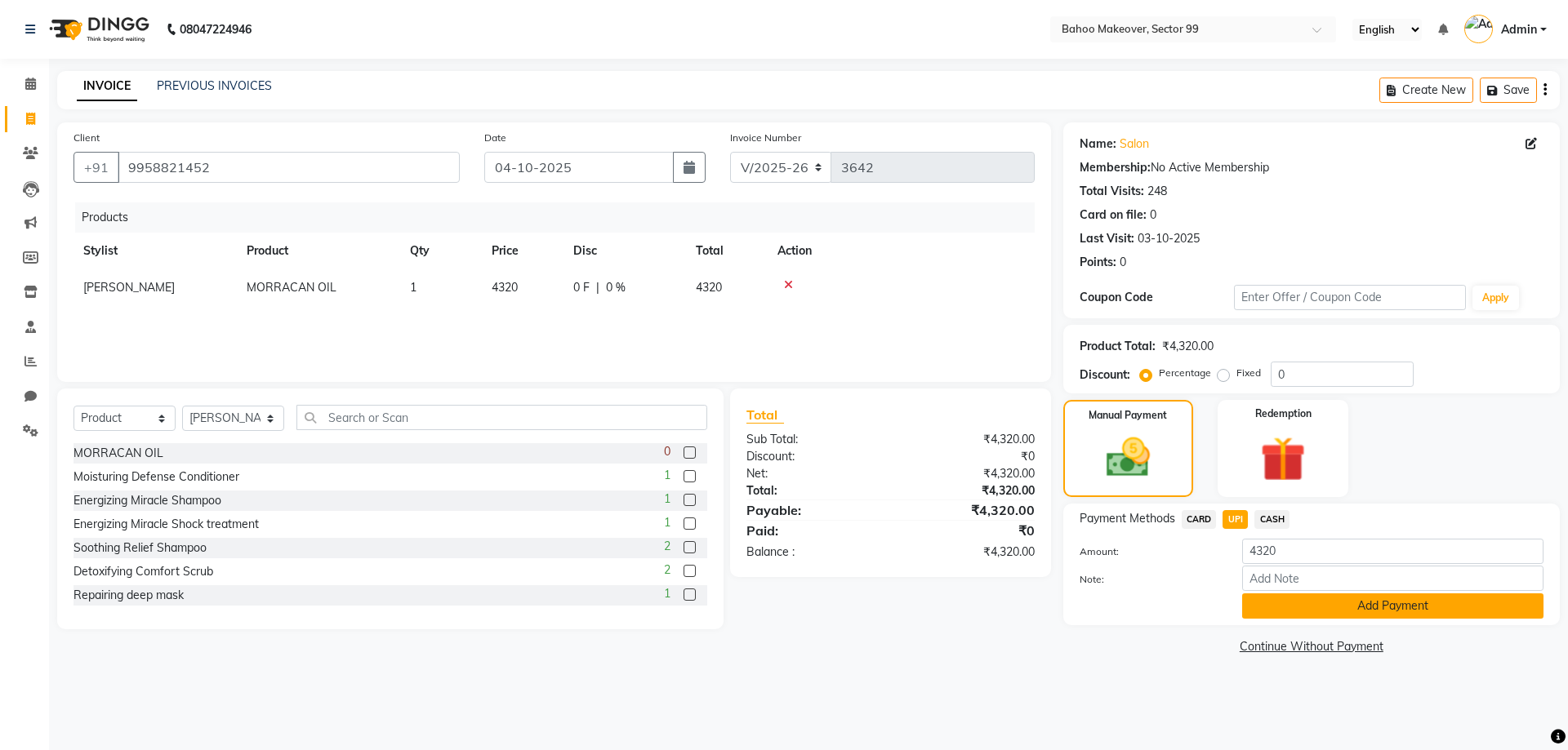
click at [1324, 607] on button "Add Payment" at bounding box center [1392, 605] width 301 height 25
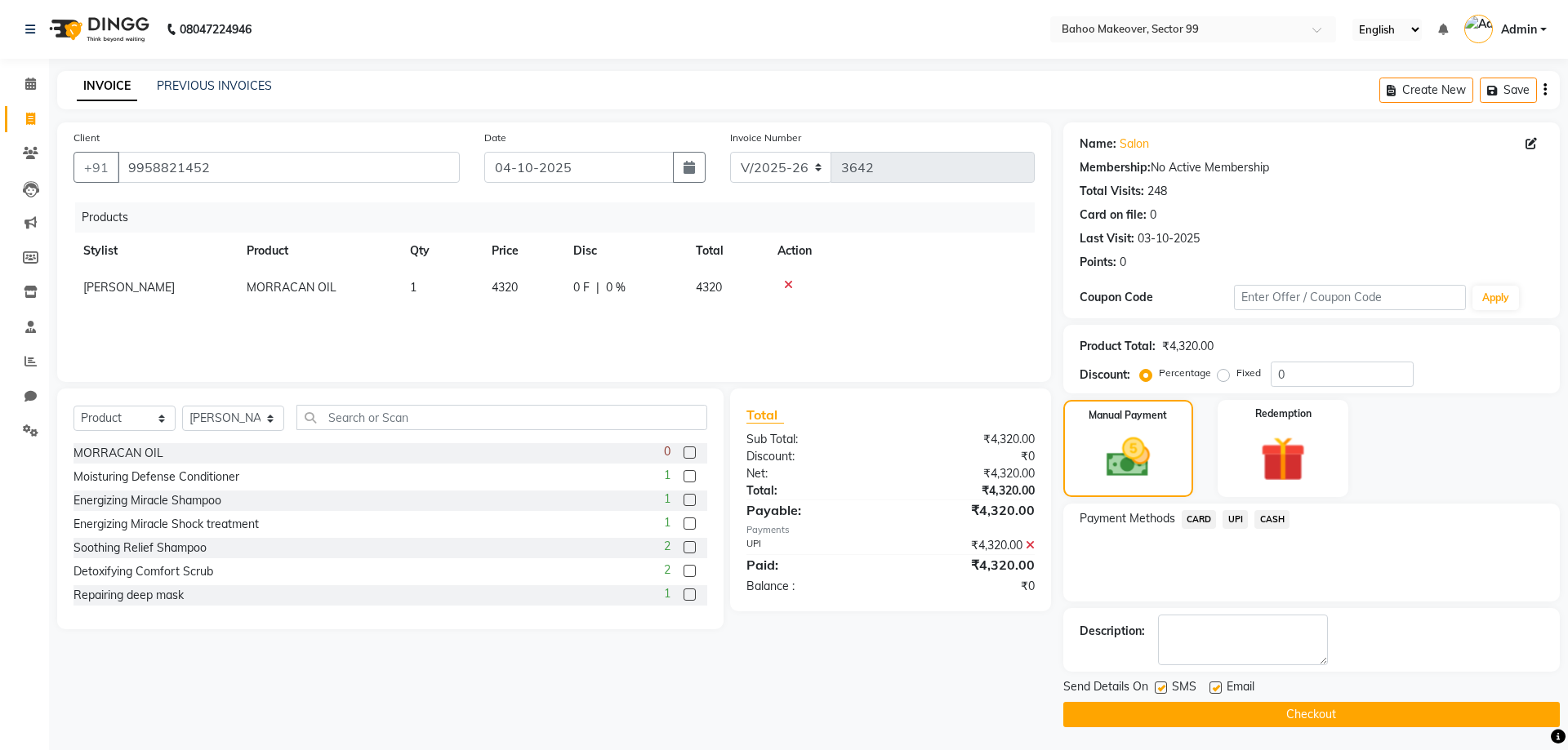
click at [1277, 714] on button "Checkout" at bounding box center [1312, 714] width 497 height 25
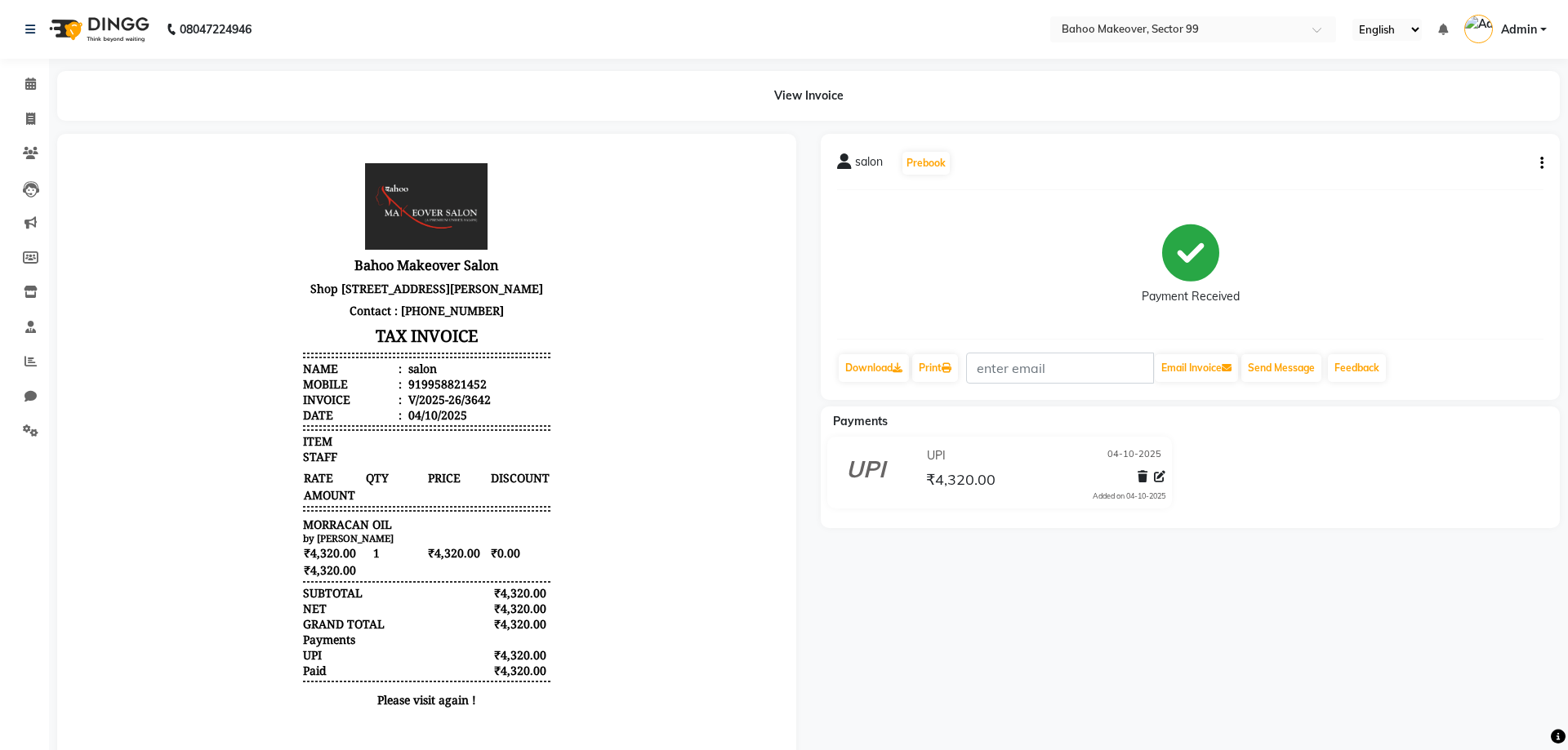
scroll to position [13, 0]
click at [1159, 486] on div at bounding box center [1148, 479] width 34 height 22
click at [1159, 480] on icon at bounding box center [1159, 476] width 12 height 12
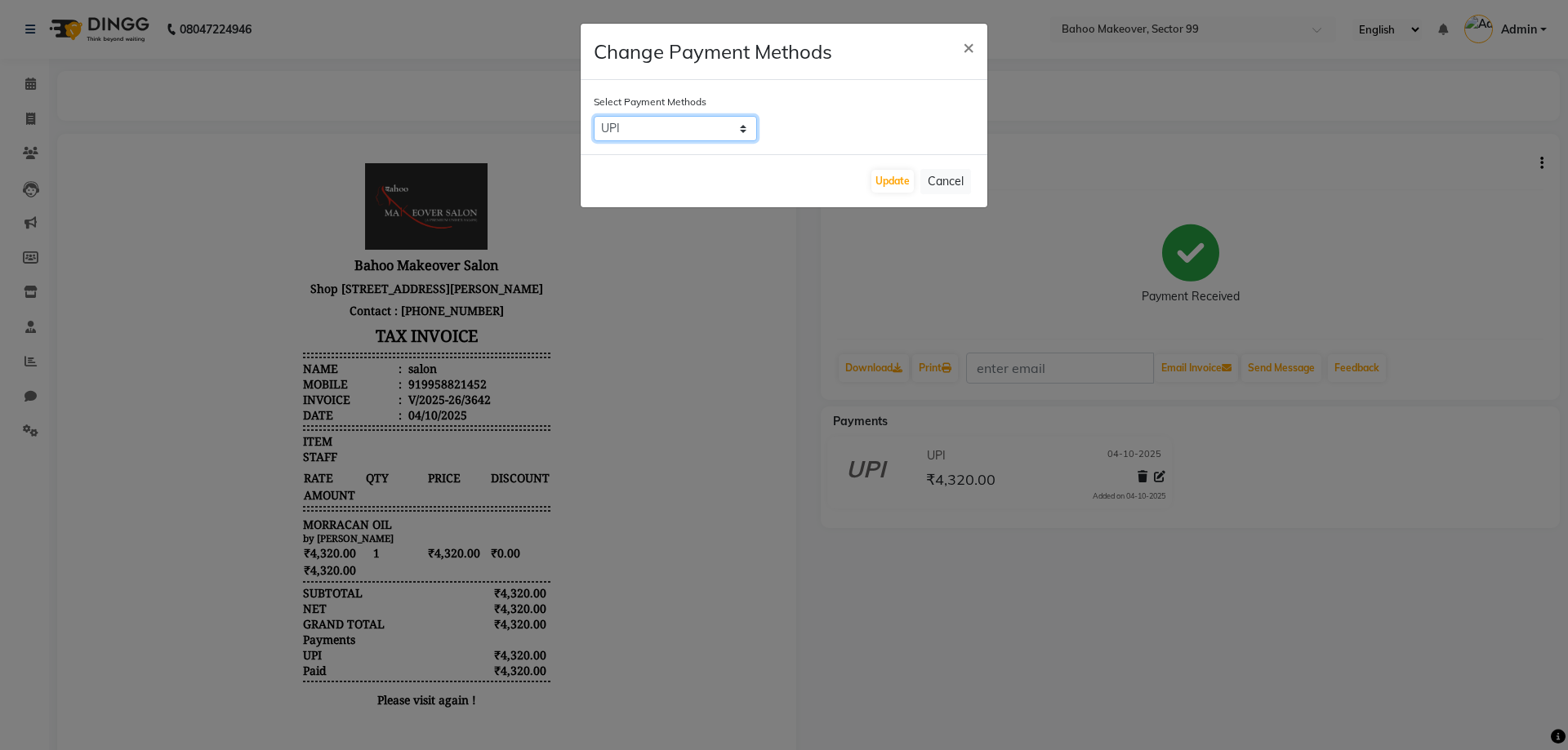
click at [593, 116] on select "CARD UPI CASH" at bounding box center [675, 129] width 164 height 25
select select "2"
click option "CARD" at bounding box center [0, 0] width 0 height 0
click at [897, 185] on button "Update" at bounding box center [893, 181] width 43 height 23
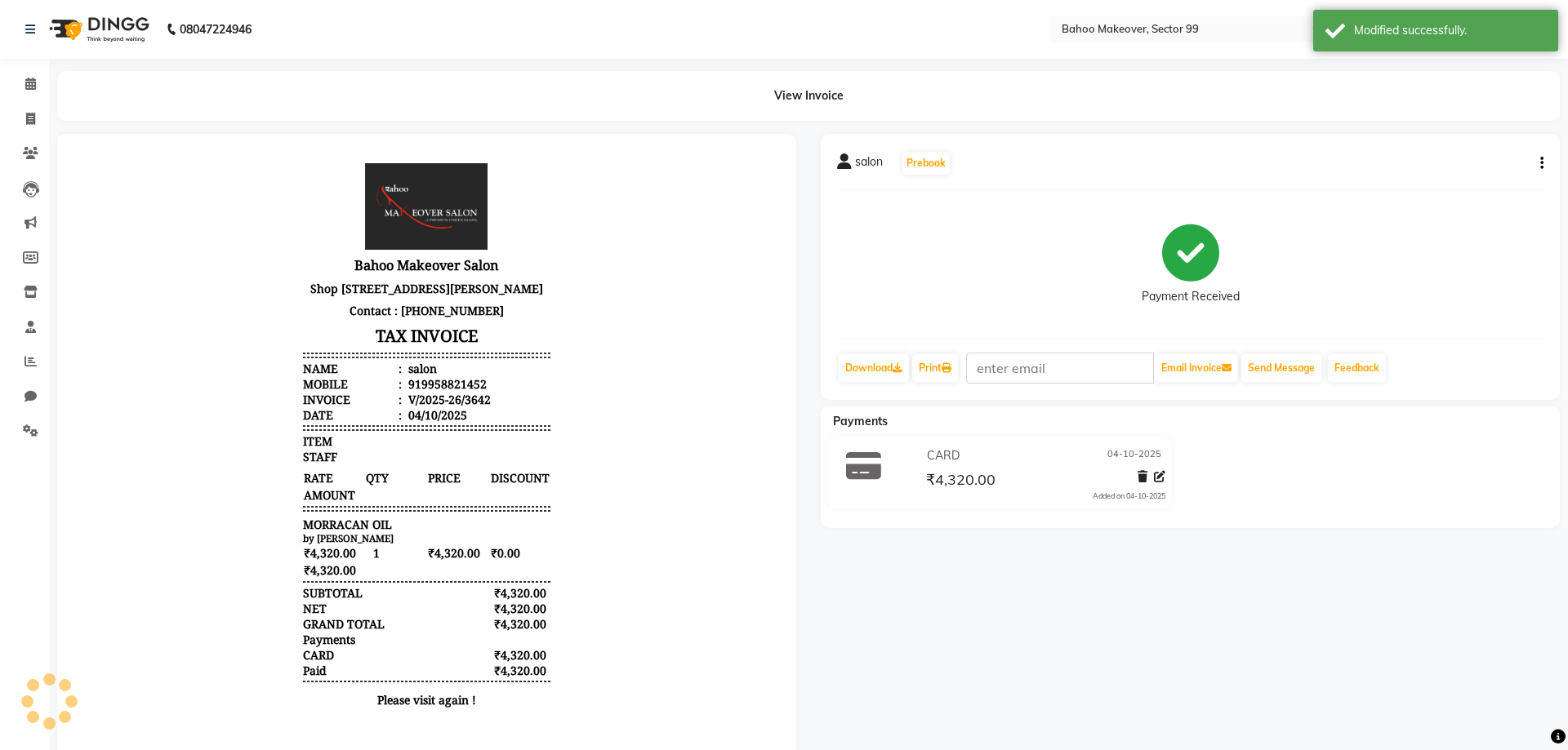
scroll to position [0, 0]
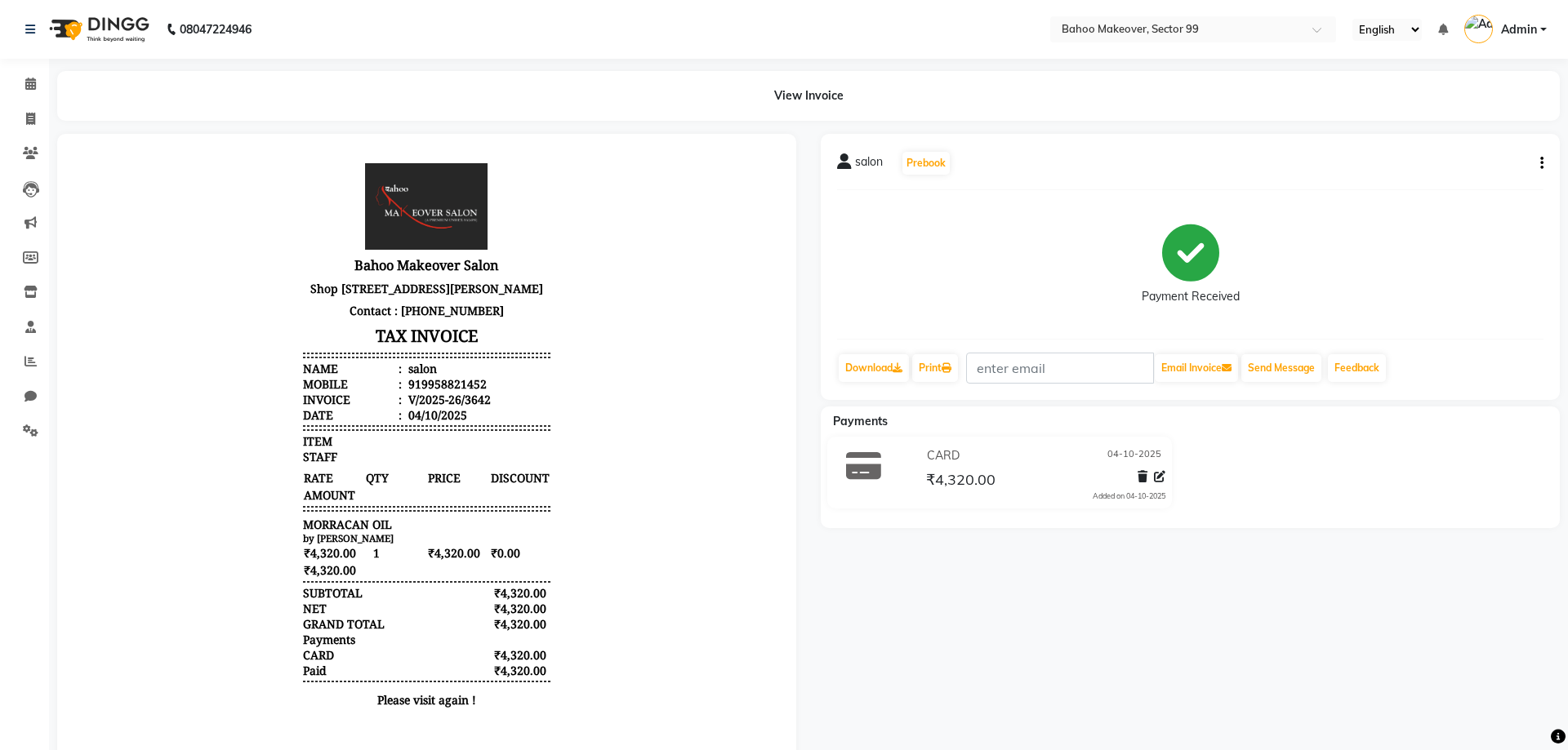
click at [1444, 633] on div "salon Prebook Payment Received Download Print Email Invoice Send Message Feedba…" at bounding box center [1190, 452] width 764 height 637
select select "6856"
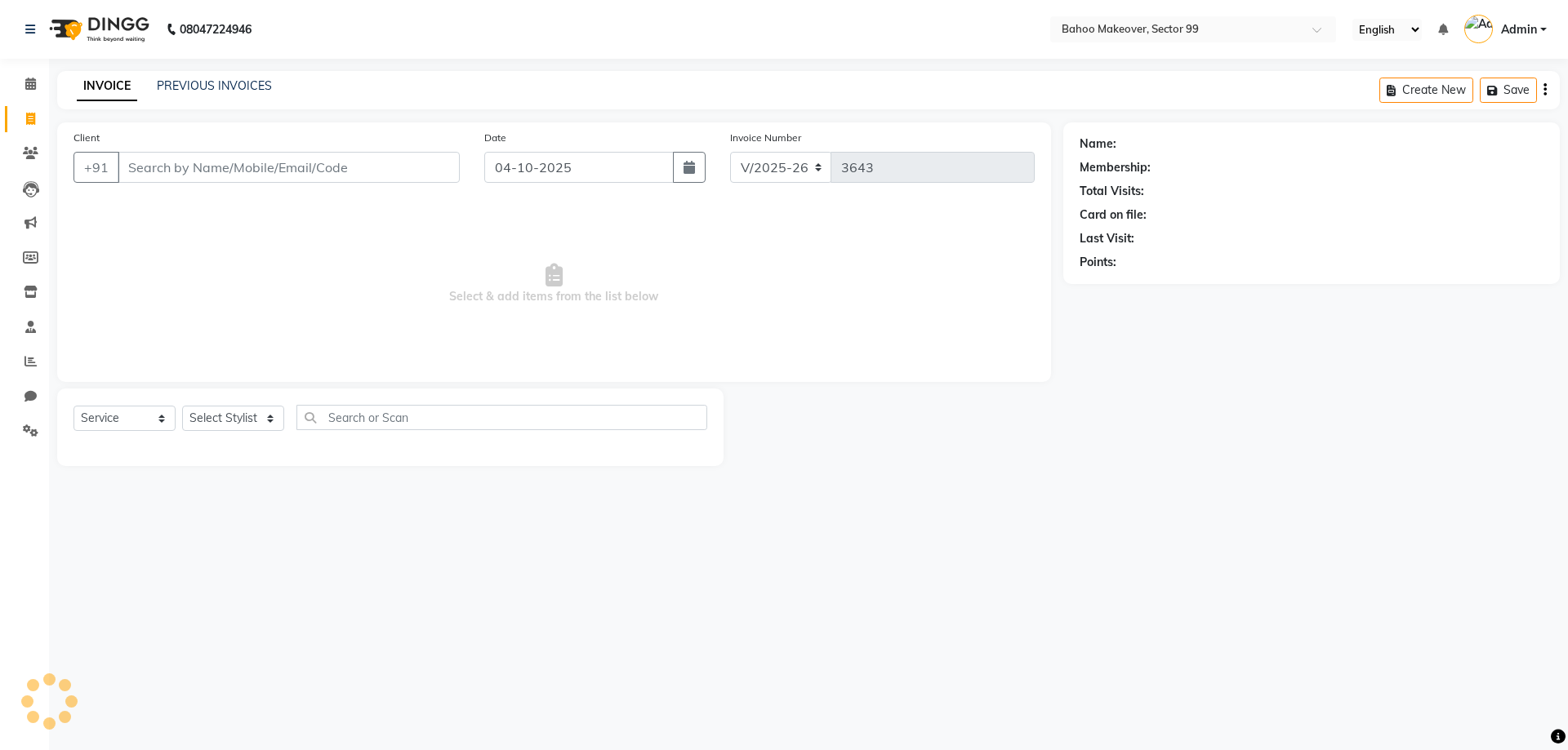
click at [294, 166] on input "Client" at bounding box center [289, 167] width 342 height 31
select select "membership"
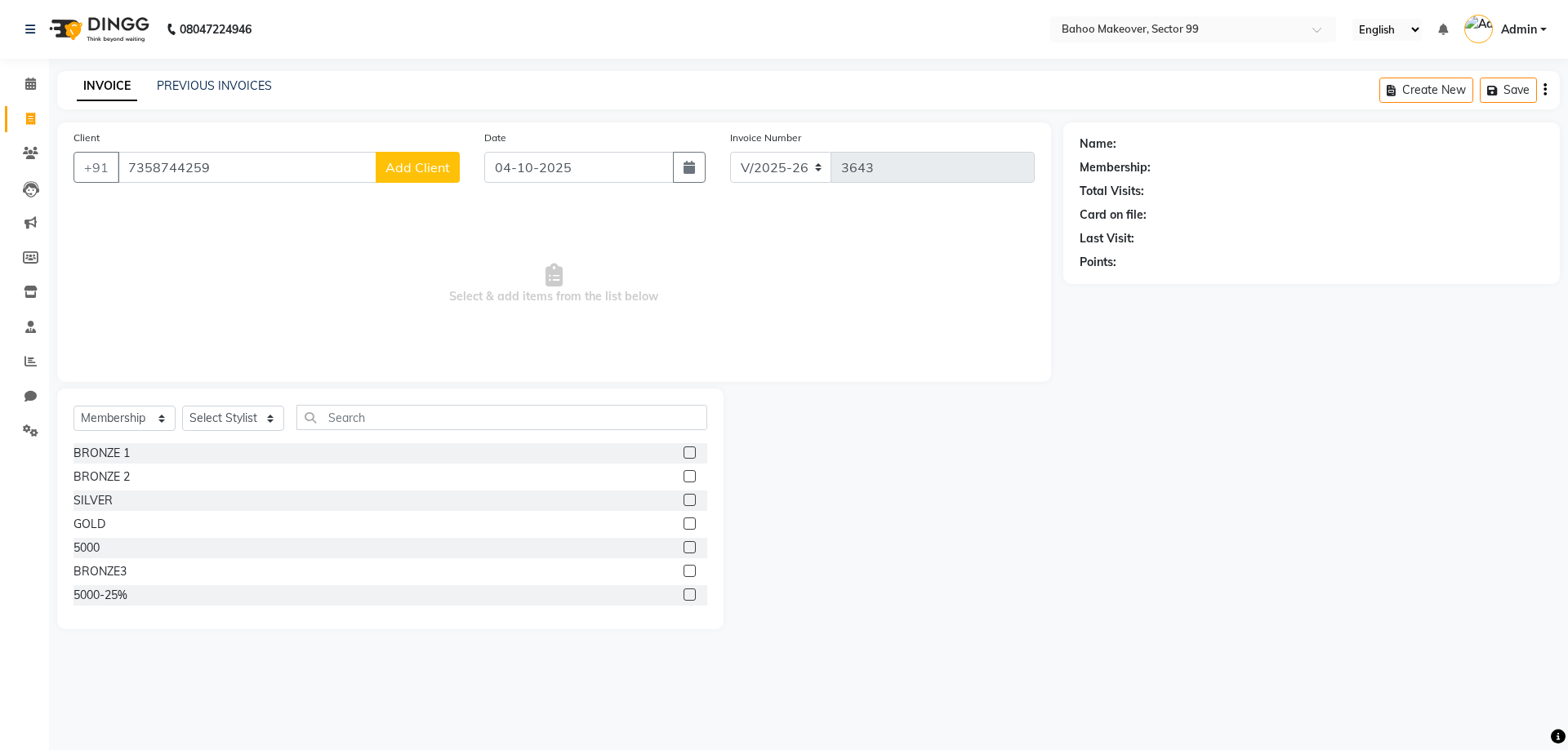
type input "7358744259"
click at [1148, 471] on div "Name: Membership: Total Visits: Card on file: Last Visit: Points:" at bounding box center [1317, 376] width 508 height 507
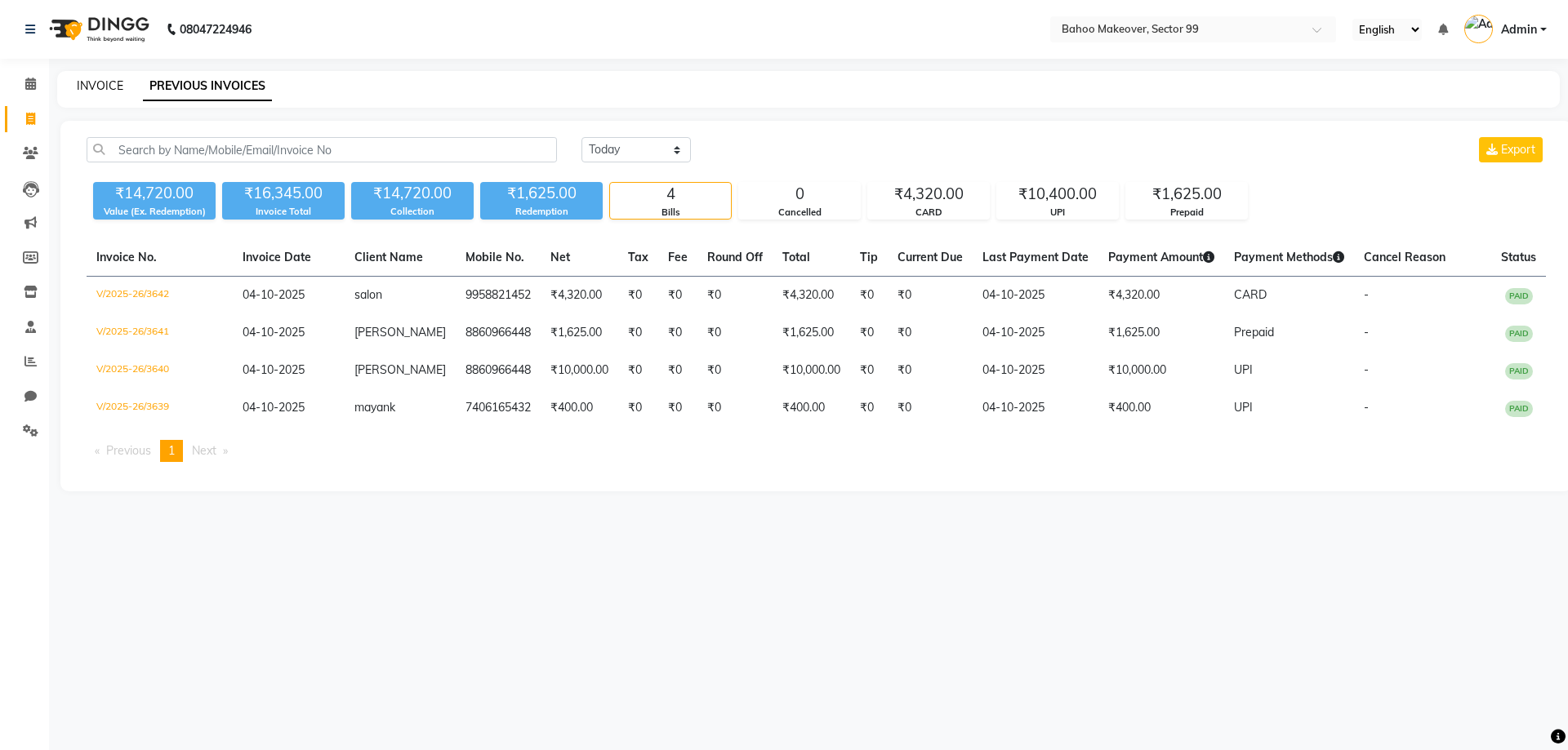
click at [100, 81] on link "INVOICE" at bounding box center [100, 86] width 46 height 14
select select "6856"
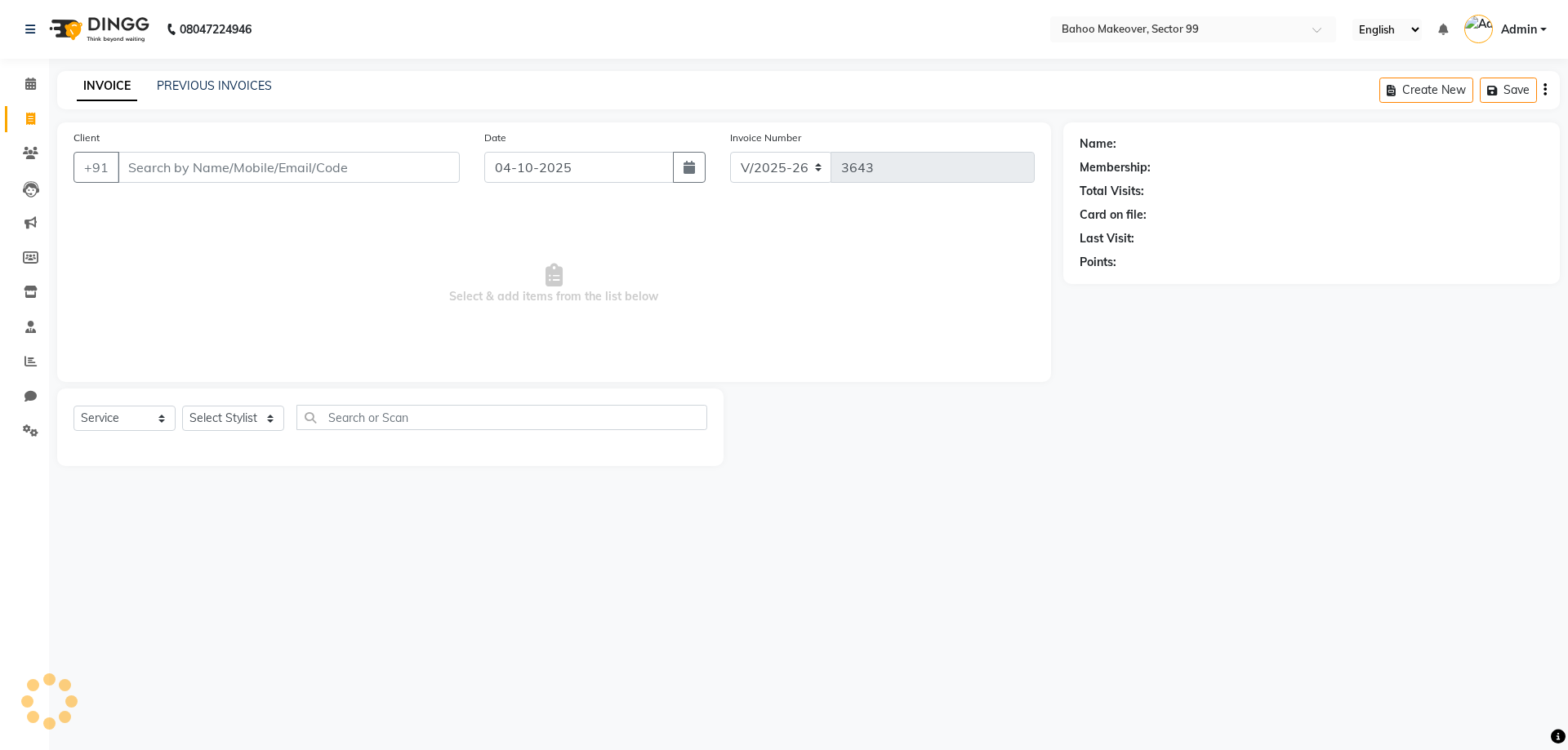
select select "membership"
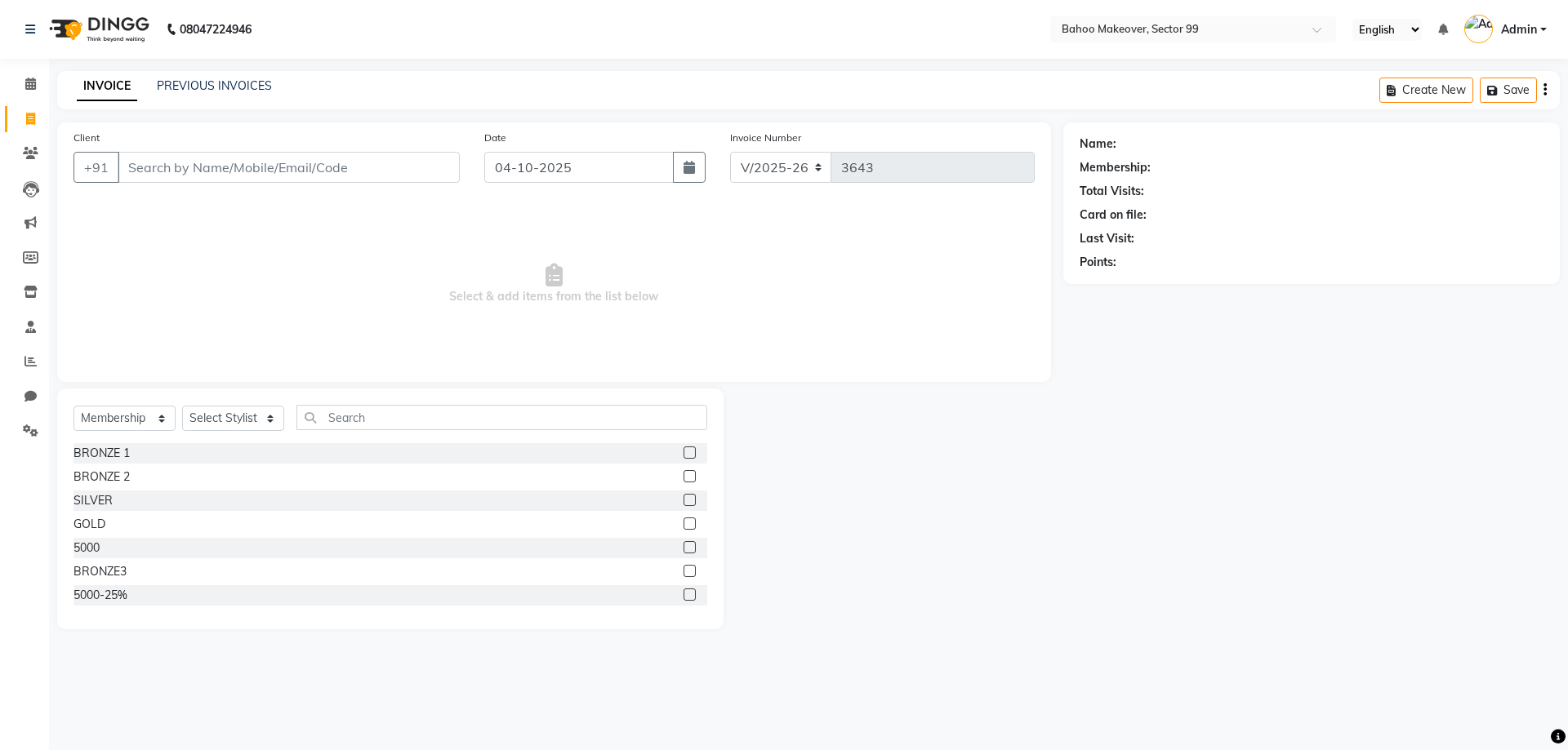
click at [204, 176] on input "Client" at bounding box center [289, 167] width 342 height 31
click at [199, 166] on input "Client" at bounding box center [289, 167] width 342 height 31
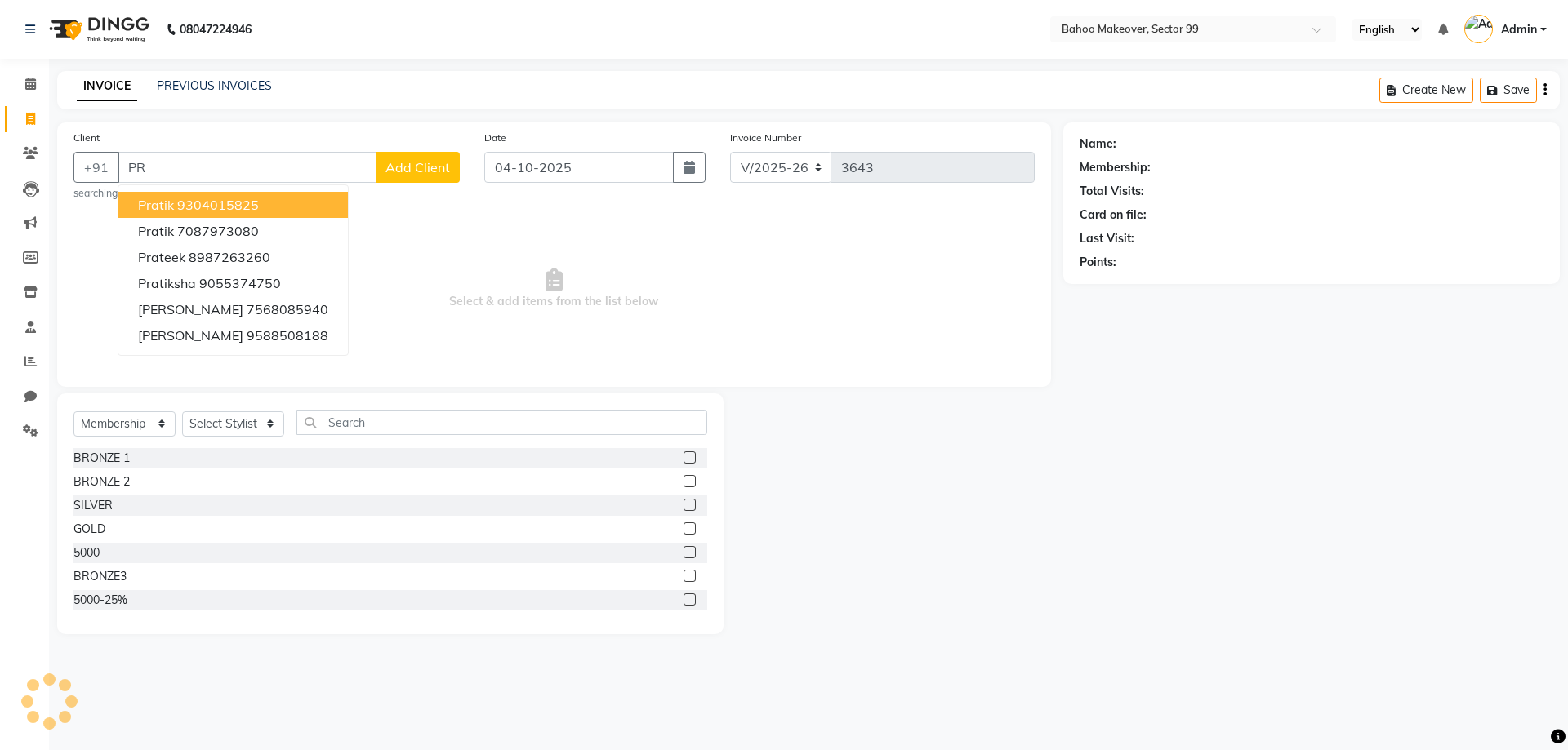
type input "P"
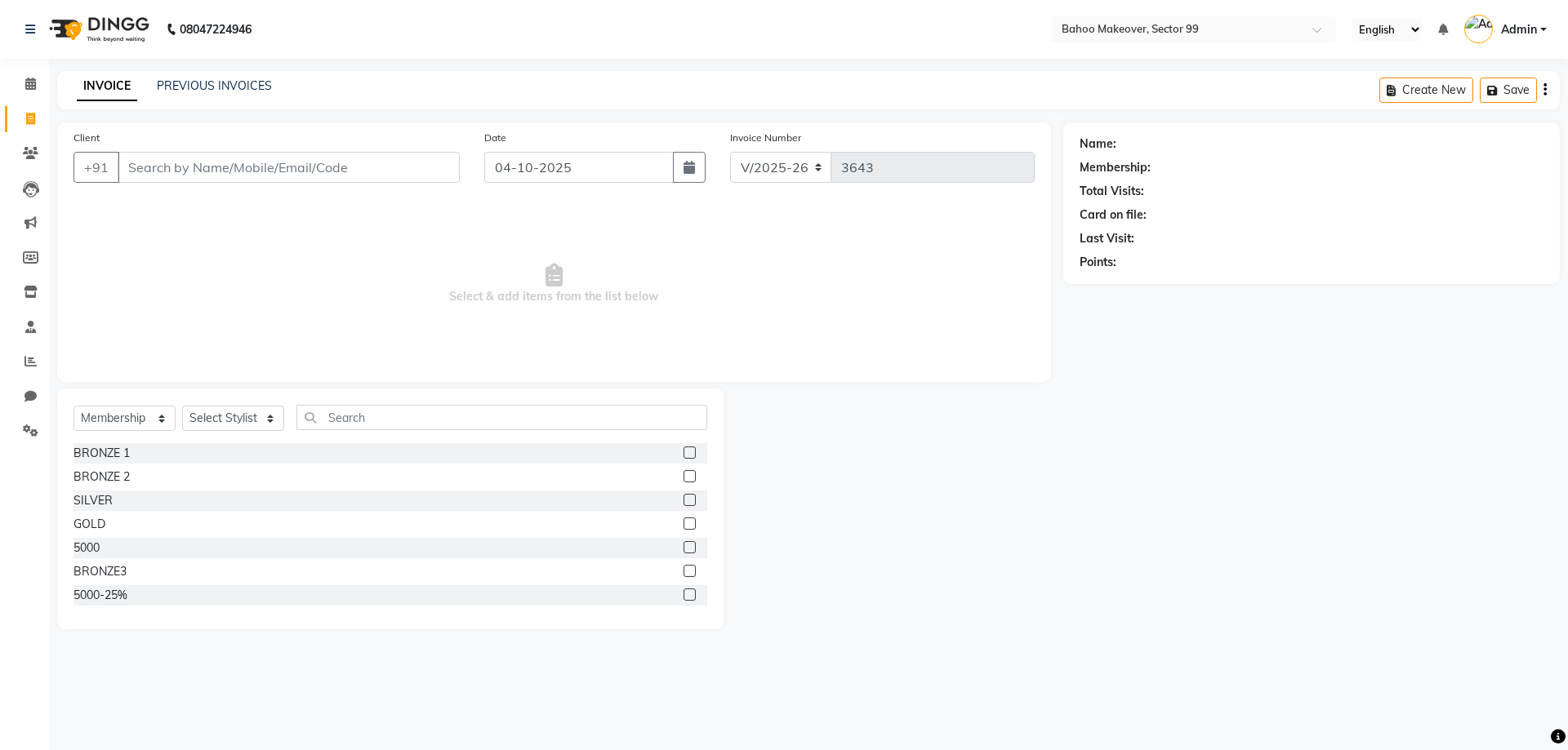
click at [218, 68] on div "08047224946 Select Location × Bahoo Makeover, Sector 99 English ENGLISH Español…" at bounding box center [784, 375] width 1568 height 750
click at [214, 81] on link "PREVIOUS INVOICES" at bounding box center [214, 86] width 115 height 14
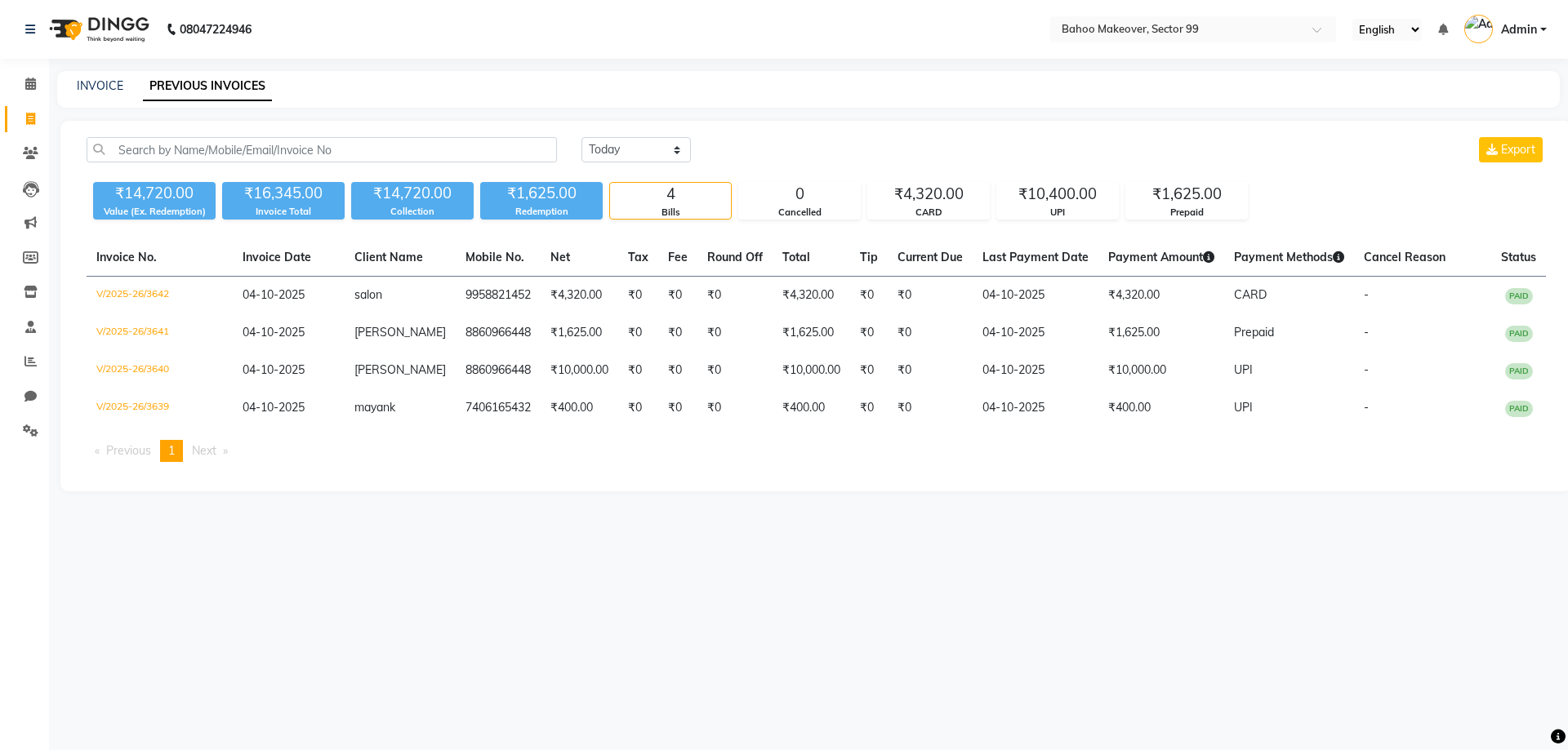
select select "6856"
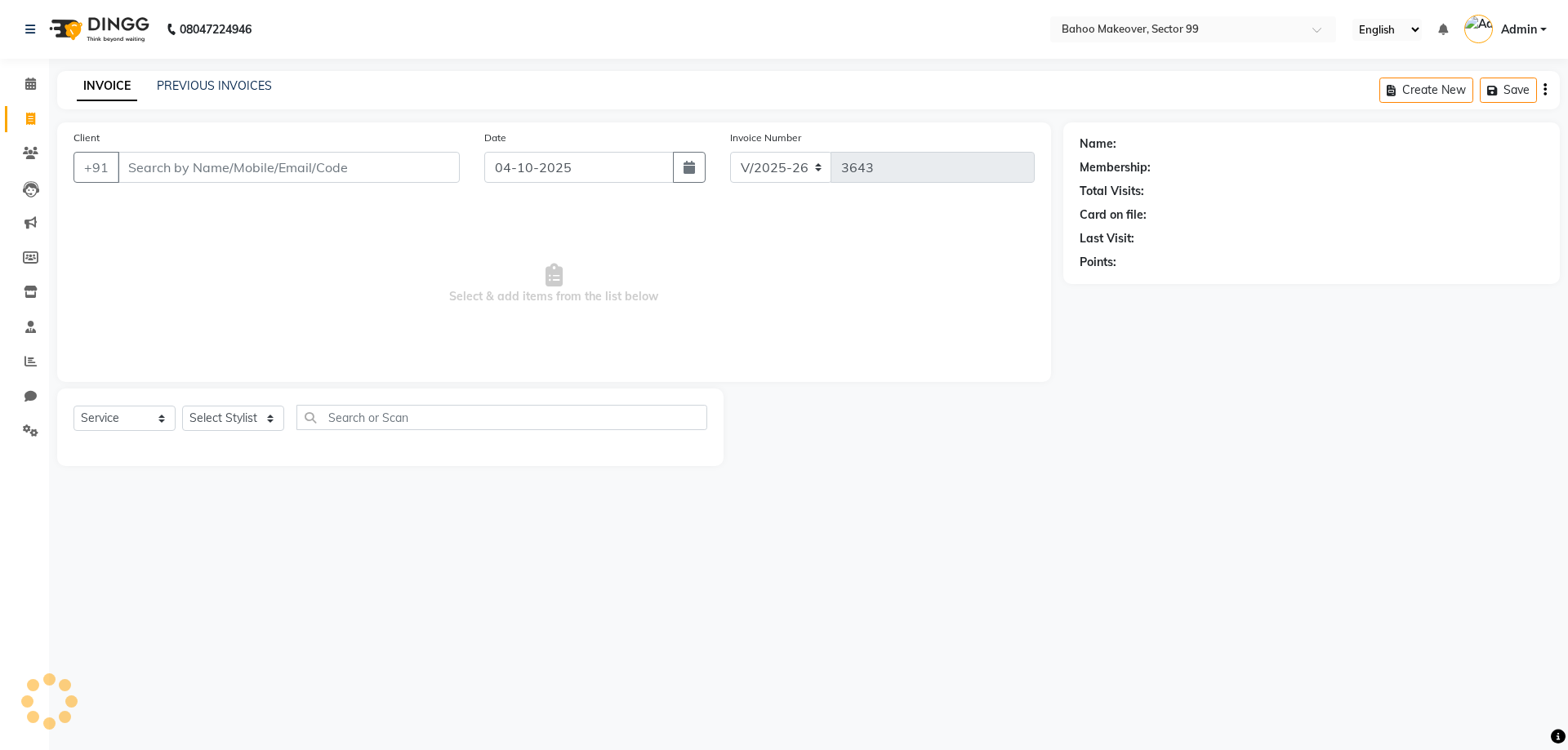
select select "membership"
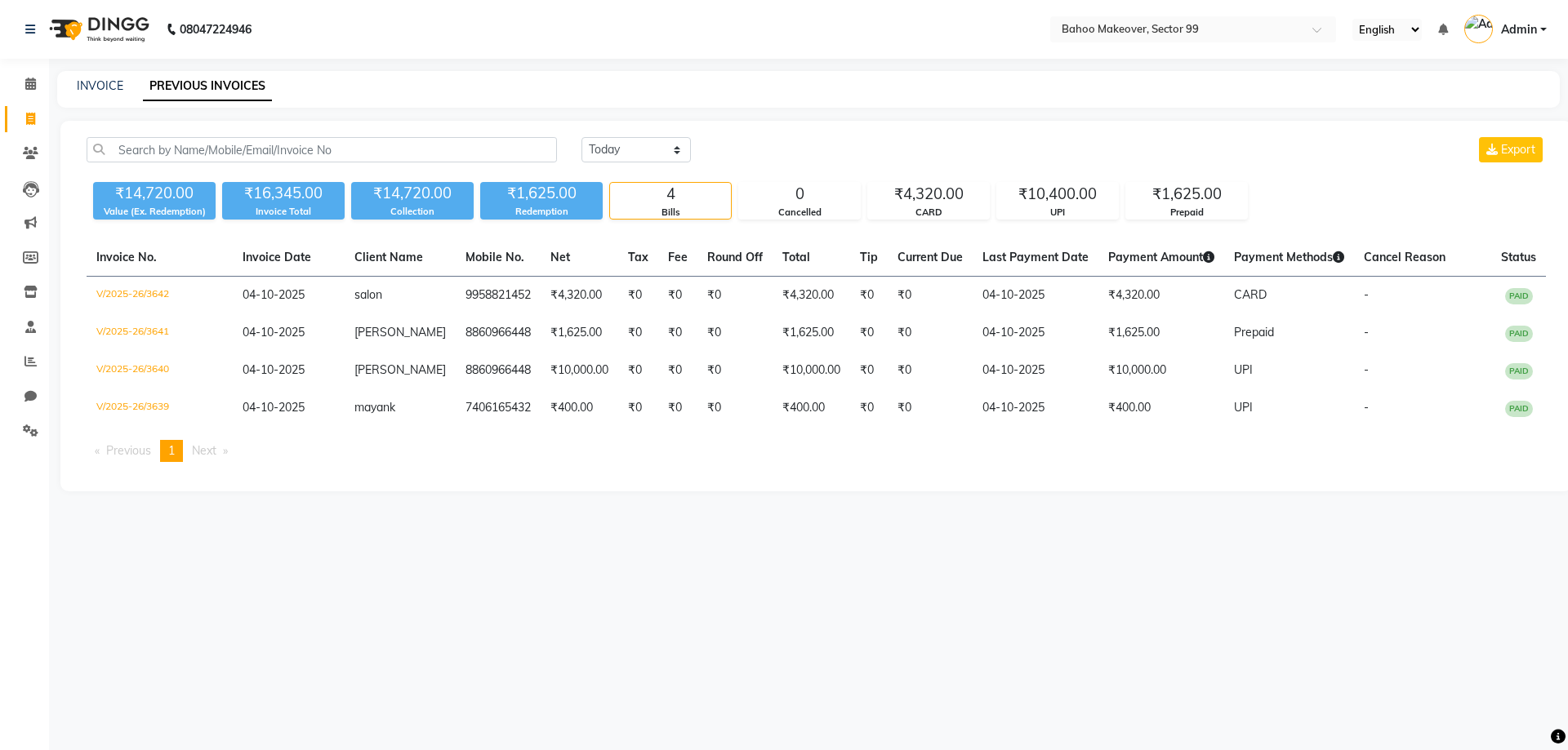
select select "service"
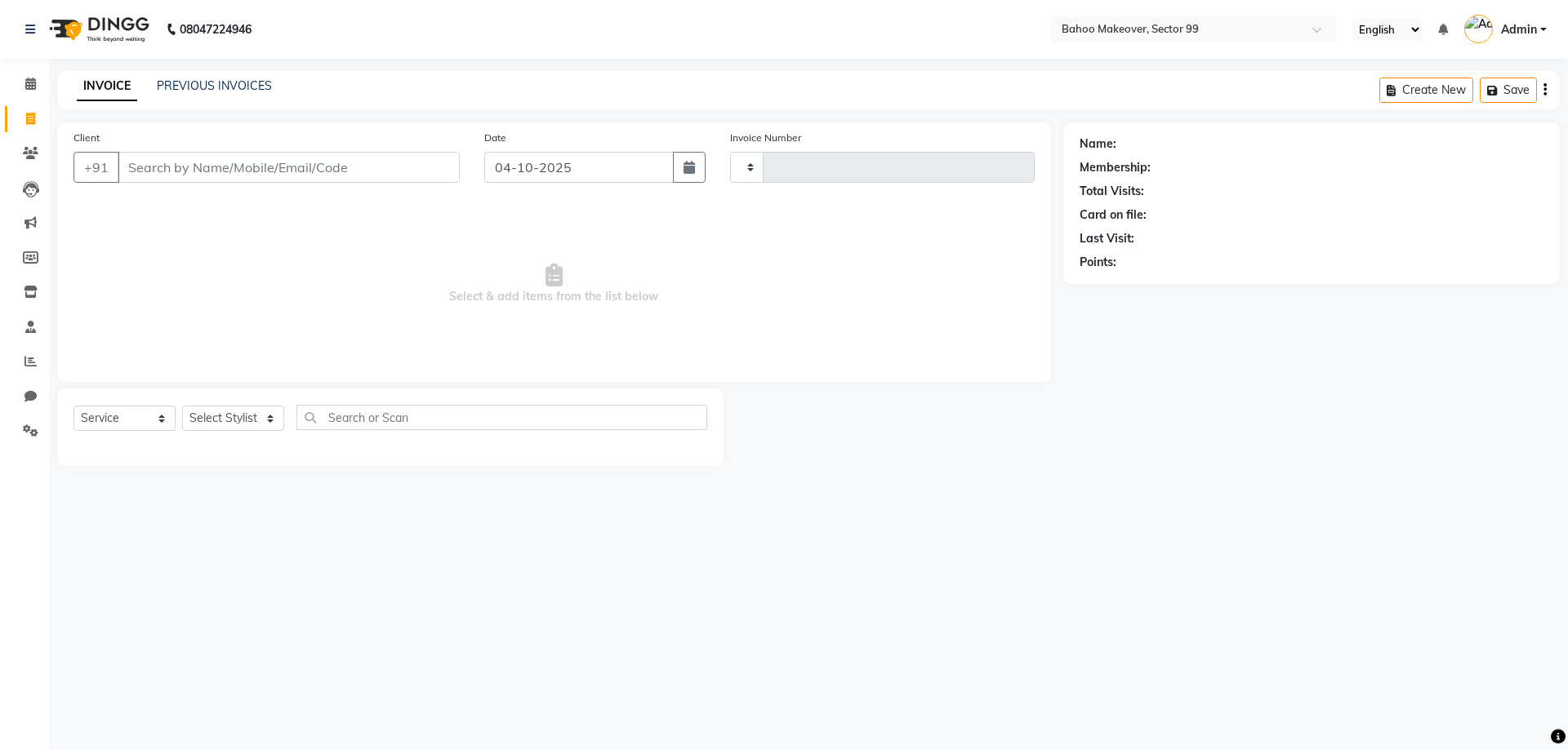
type input "3643"
select select "6856"
select select "membership"
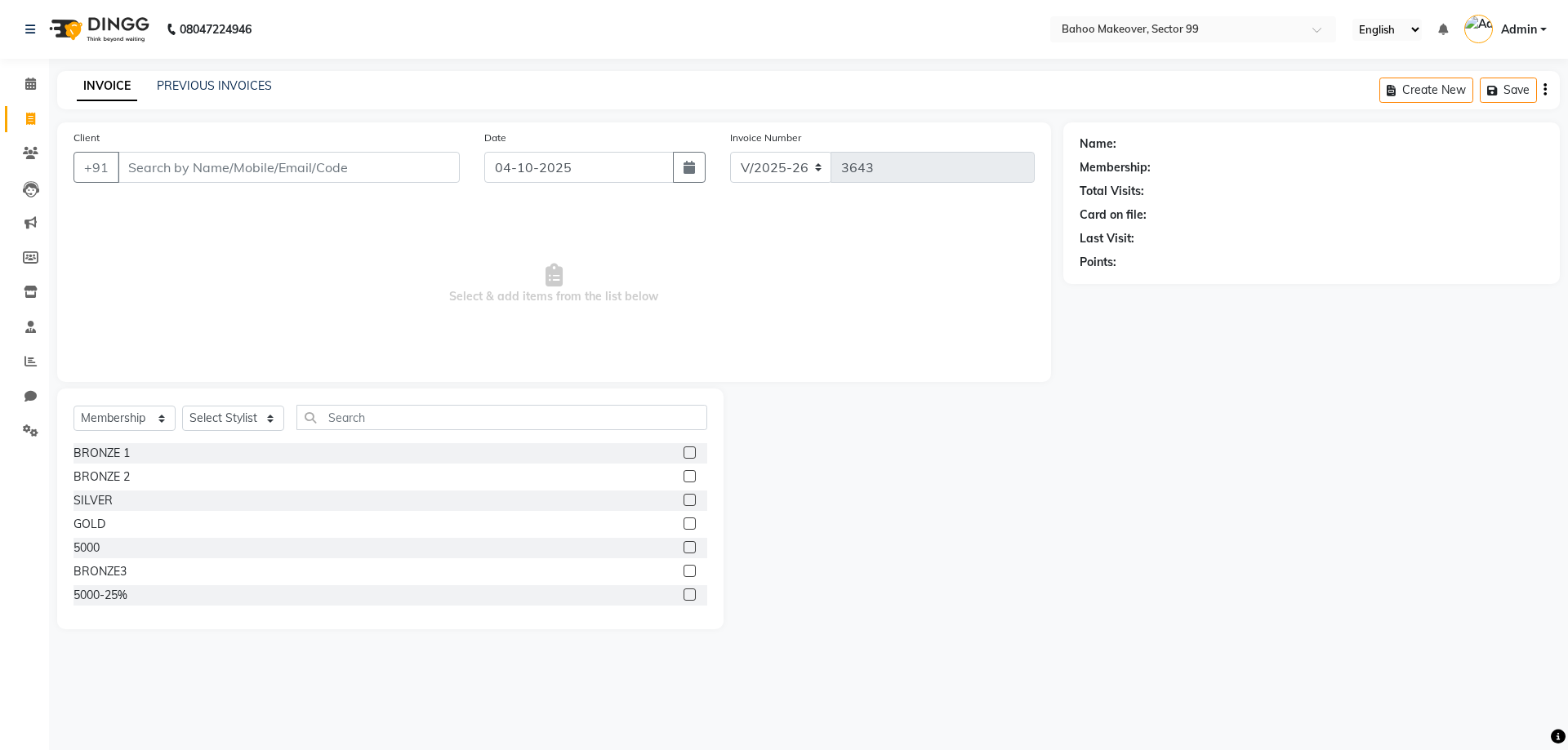
click at [1543, 90] on icon "button" at bounding box center [1545, 90] width 4 height 1
select select "membership"
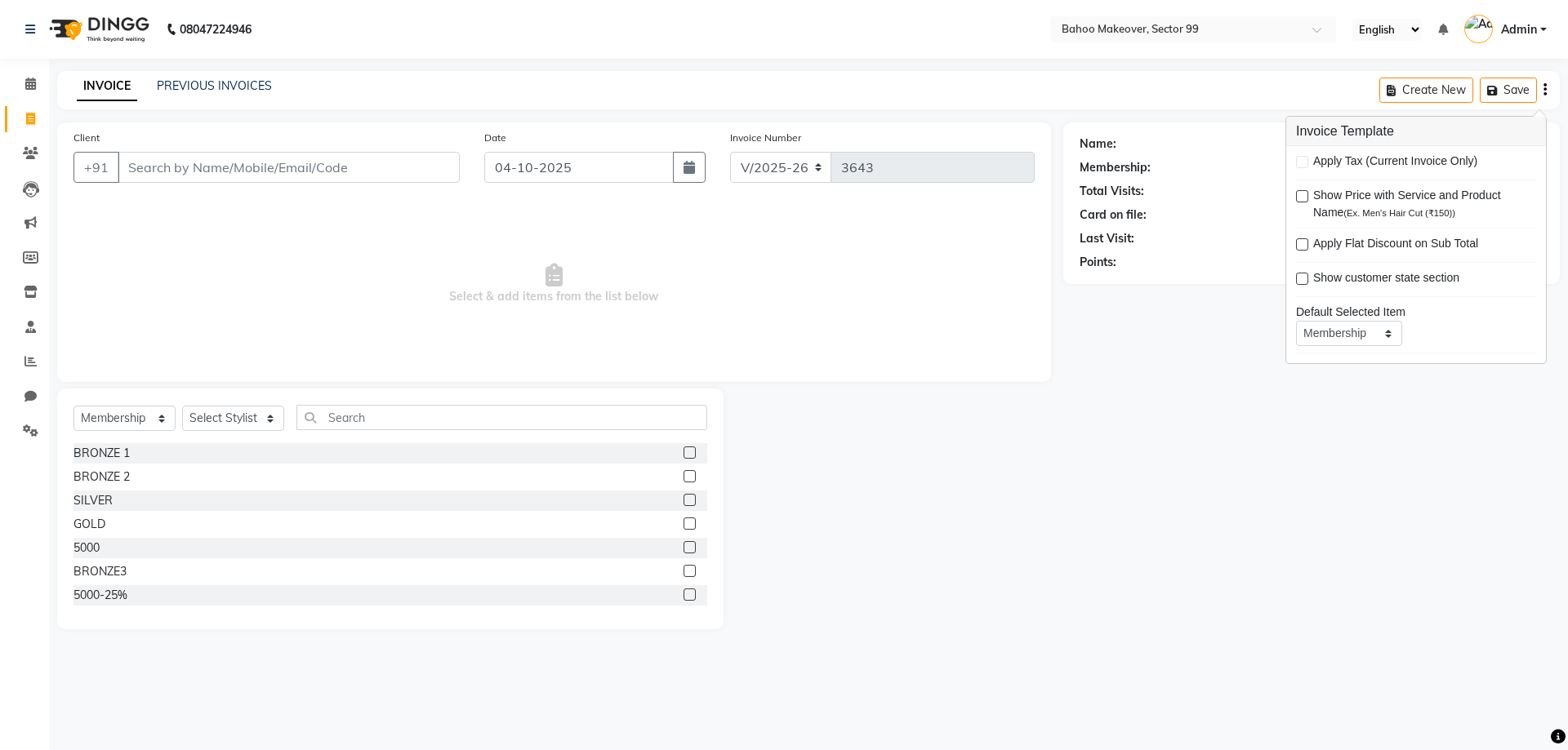
click at [1543, 90] on icon "button" at bounding box center [1545, 90] width 4 height 1
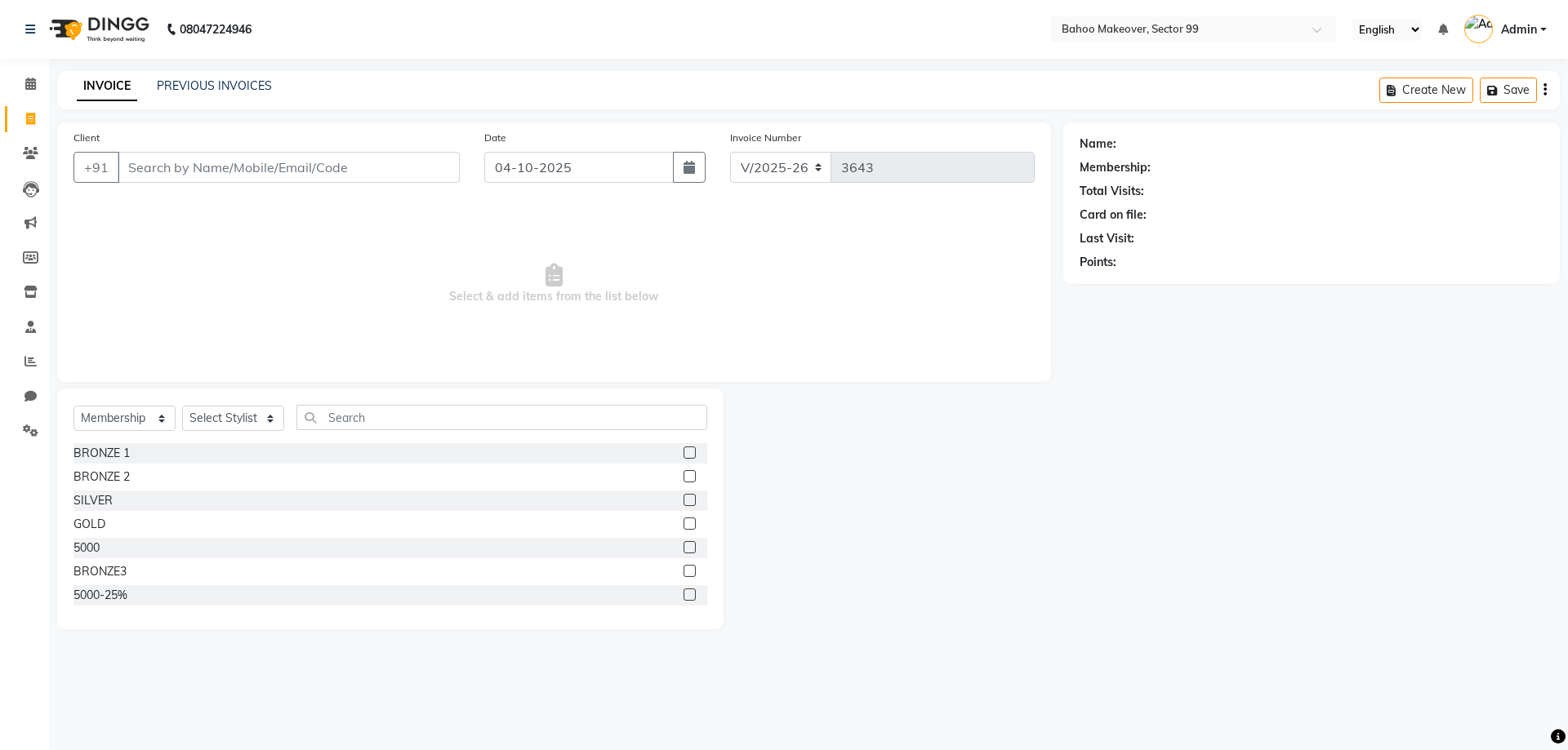
click at [1527, 24] on span "Admin" at bounding box center [1519, 29] width 36 height 17
click at [1486, 119] on link "Sign out" at bounding box center [1463, 117] width 149 height 25
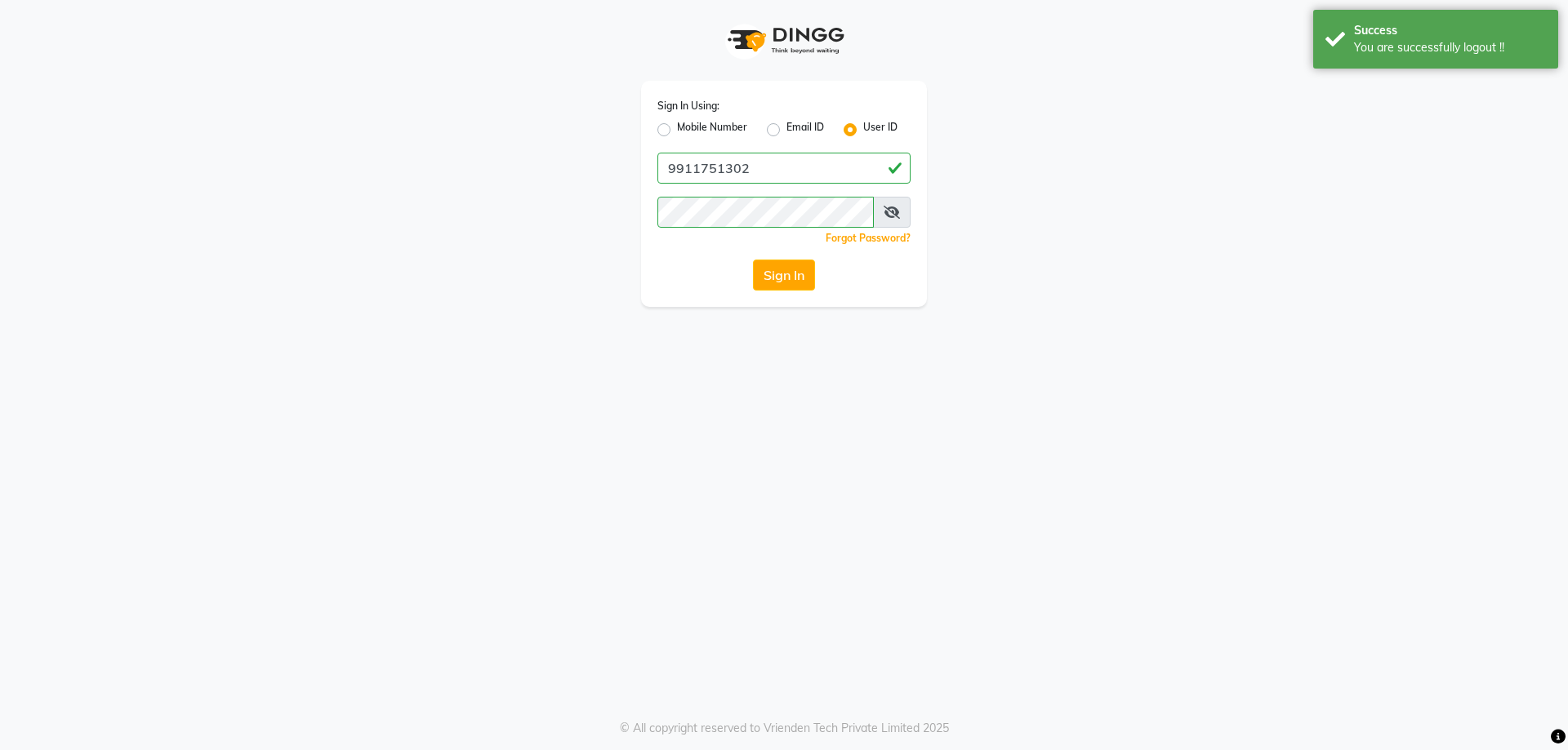
click at [884, 221] on span at bounding box center [892, 212] width 38 height 31
click at [801, 271] on button "Sign In" at bounding box center [784, 275] width 62 height 31
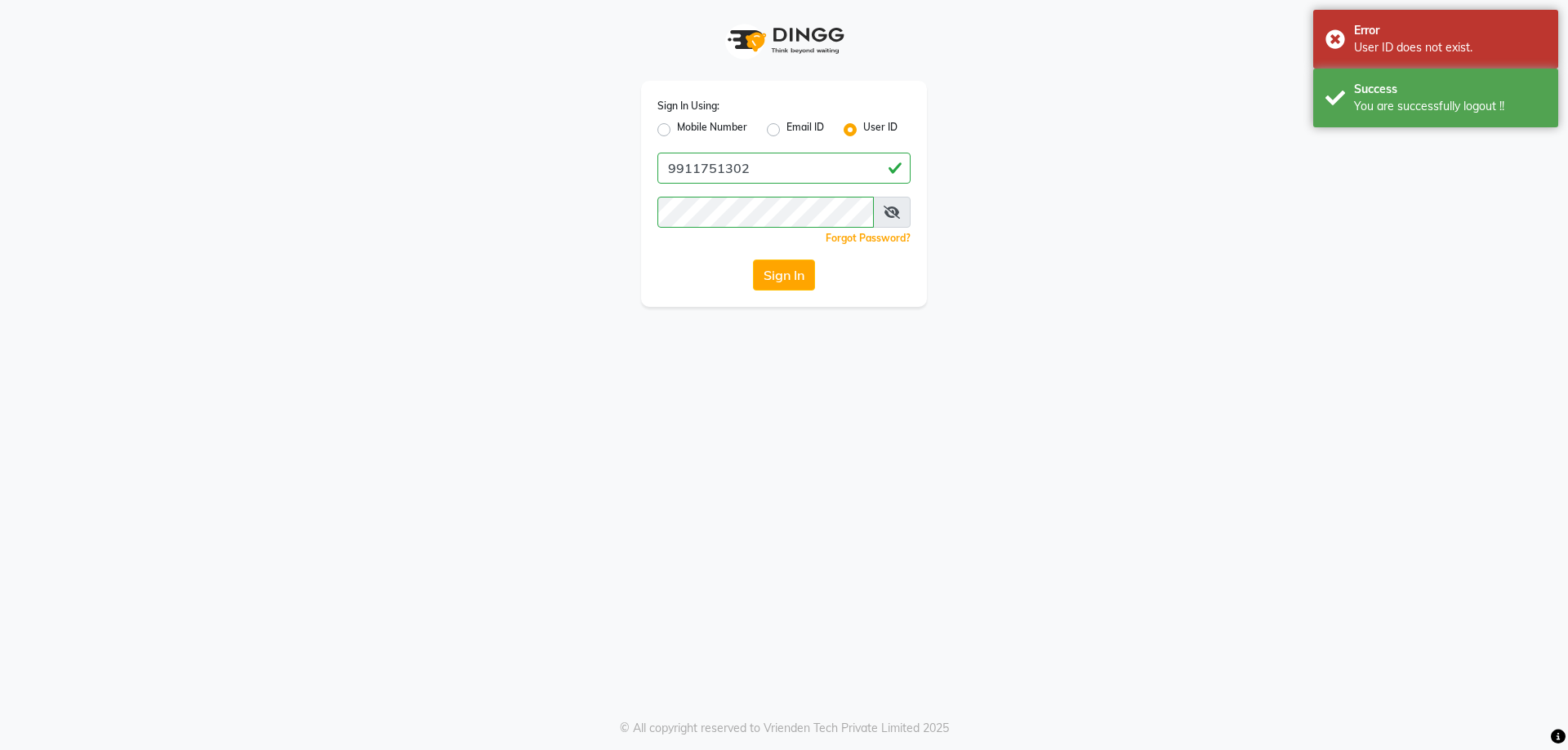
click at [677, 131] on label "Mobile Number" at bounding box center [712, 129] width 71 height 20
click at [677, 130] on input "Mobile Number" at bounding box center [683, 125] width 11 height 11
radio input "true"
radio input "false"
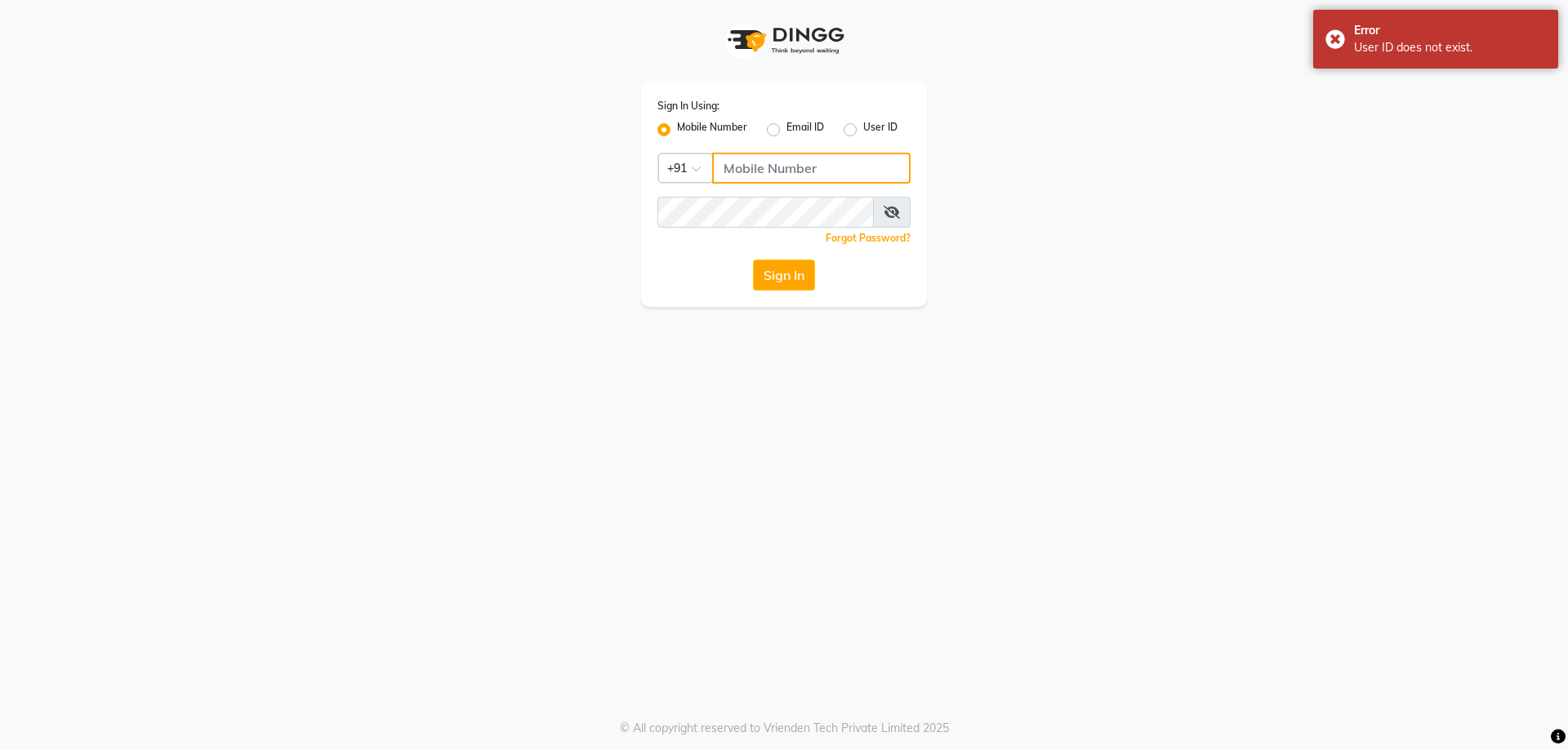
click at [783, 174] on input "Username" at bounding box center [811, 168] width 198 height 31
type input "9911751302"
click at [788, 264] on button "Sign In" at bounding box center [784, 275] width 62 height 31
